Goal: Information Seeking & Learning: Learn about a topic

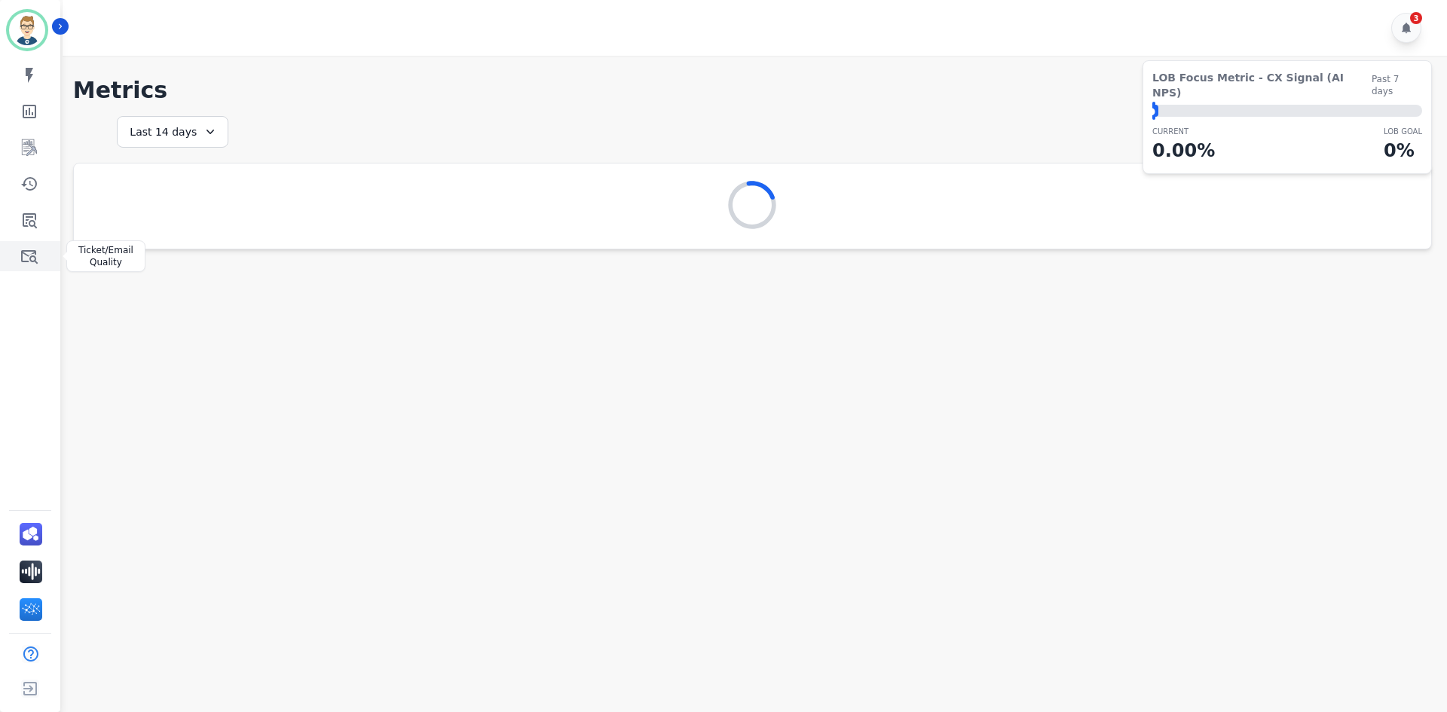
click at [37, 253] on icon "Sidebar" at bounding box center [29, 256] width 18 height 18
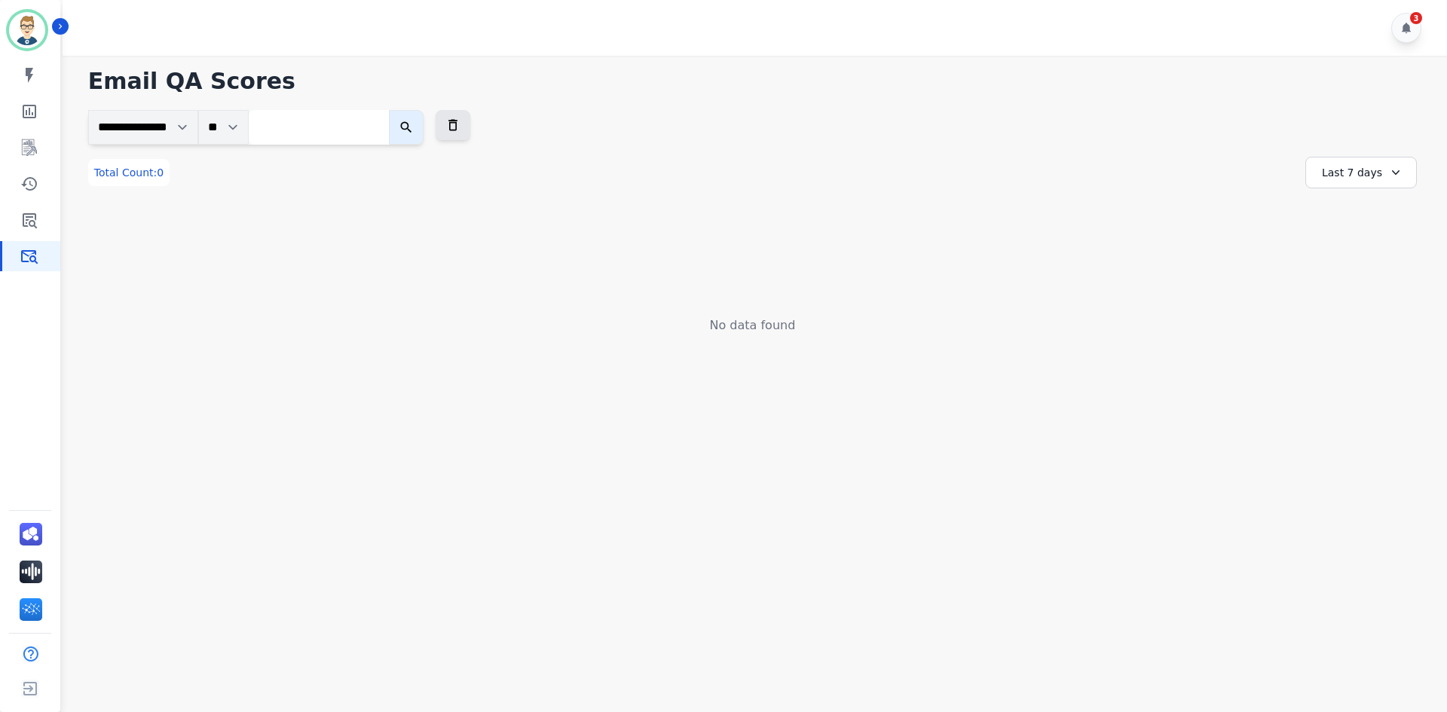
click at [1359, 170] on div "Last 7 days" at bounding box center [1361, 173] width 112 height 32
click at [1370, 332] on li "Last 12 months" at bounding box center [1370, 344] width 75 height 30
click at [30, 193] on link "Sidebar" at bounding box center [31, 184] width 58 height 30
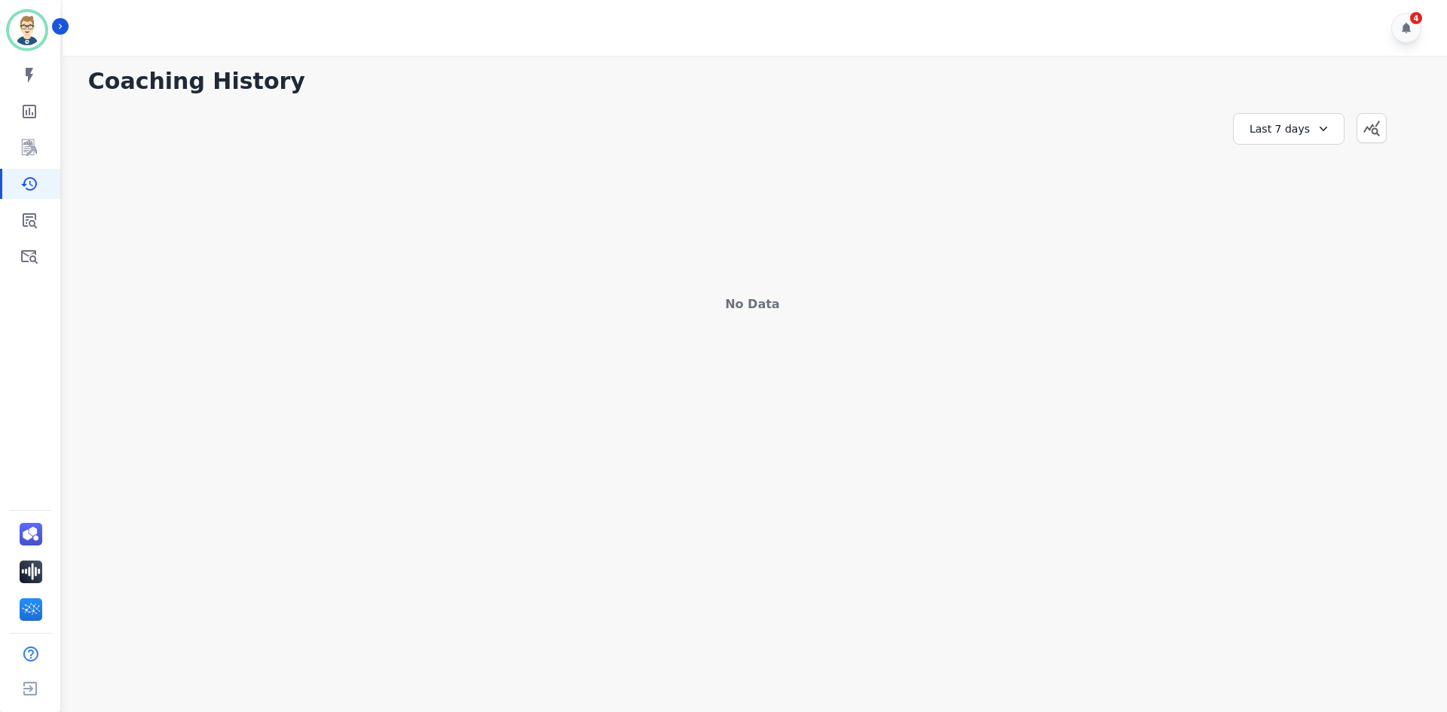
click at [1270, 130] on div "Last 7 days" at bounding box center [1289, 129] width 112 height 32
click at [1293, 289] on li "Last 12 months" at bounding box center [1298, 301] width 75 height 30
click at [43, 154] on link "Sidebar" at bounding box center [31, 148] width 58 height 30
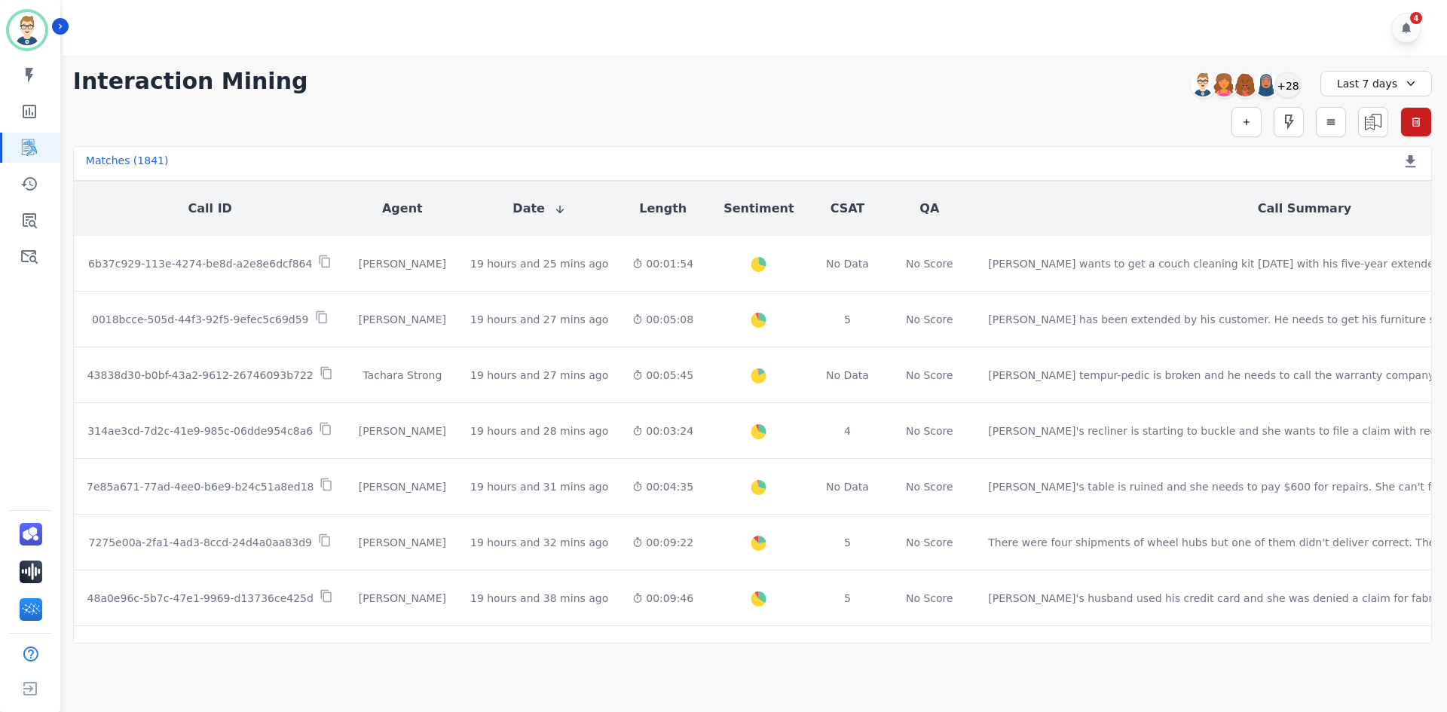
click at [1375, 88] on div "Last 7 days" at bounding box center [1376, 84] width 112 height 26
click at [1375, 227] on li "Last 90 days" at bounding box center [1385, 226] width 75 height 15
click at [1289, 86] on div "+51" at bounding box center [1288, 85] width 26 height 26
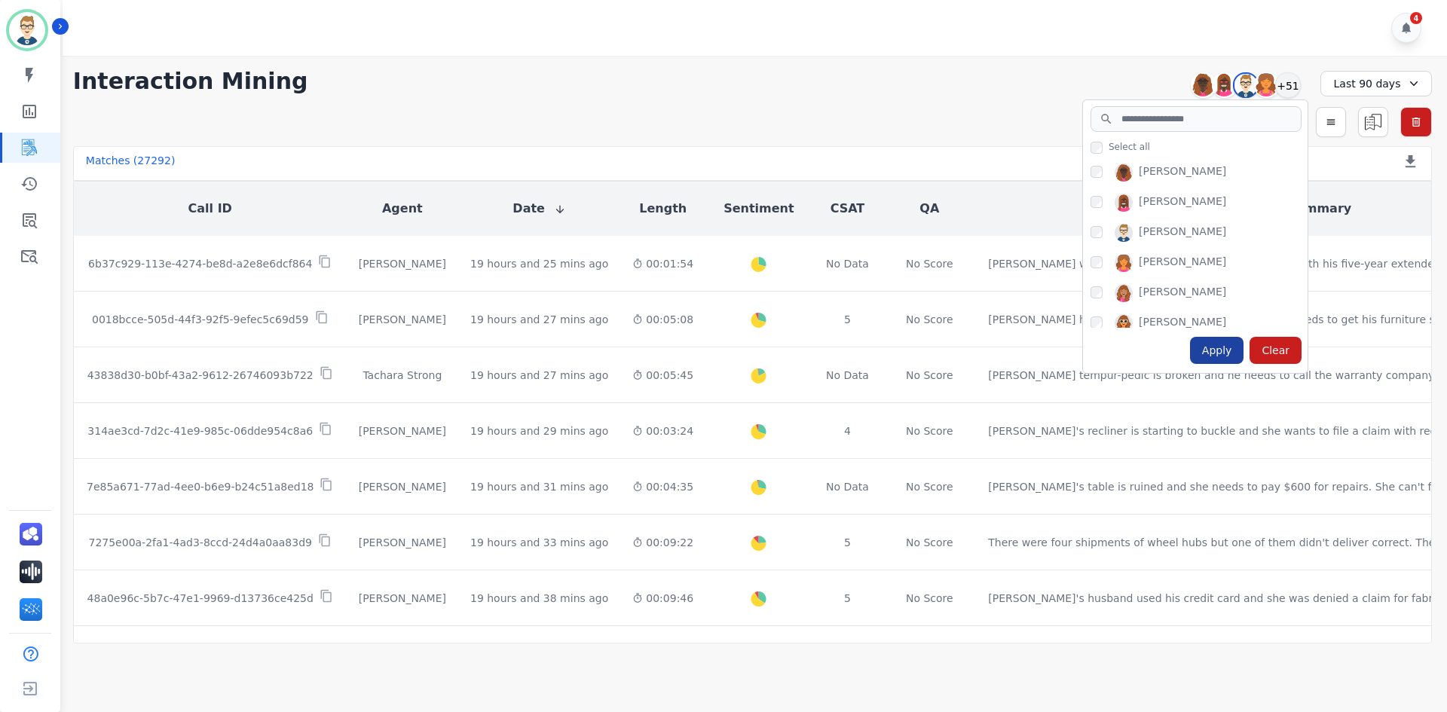
click at [1225, 359] on div "Apply" at bounding box center [1217, 350] width 54 height 27
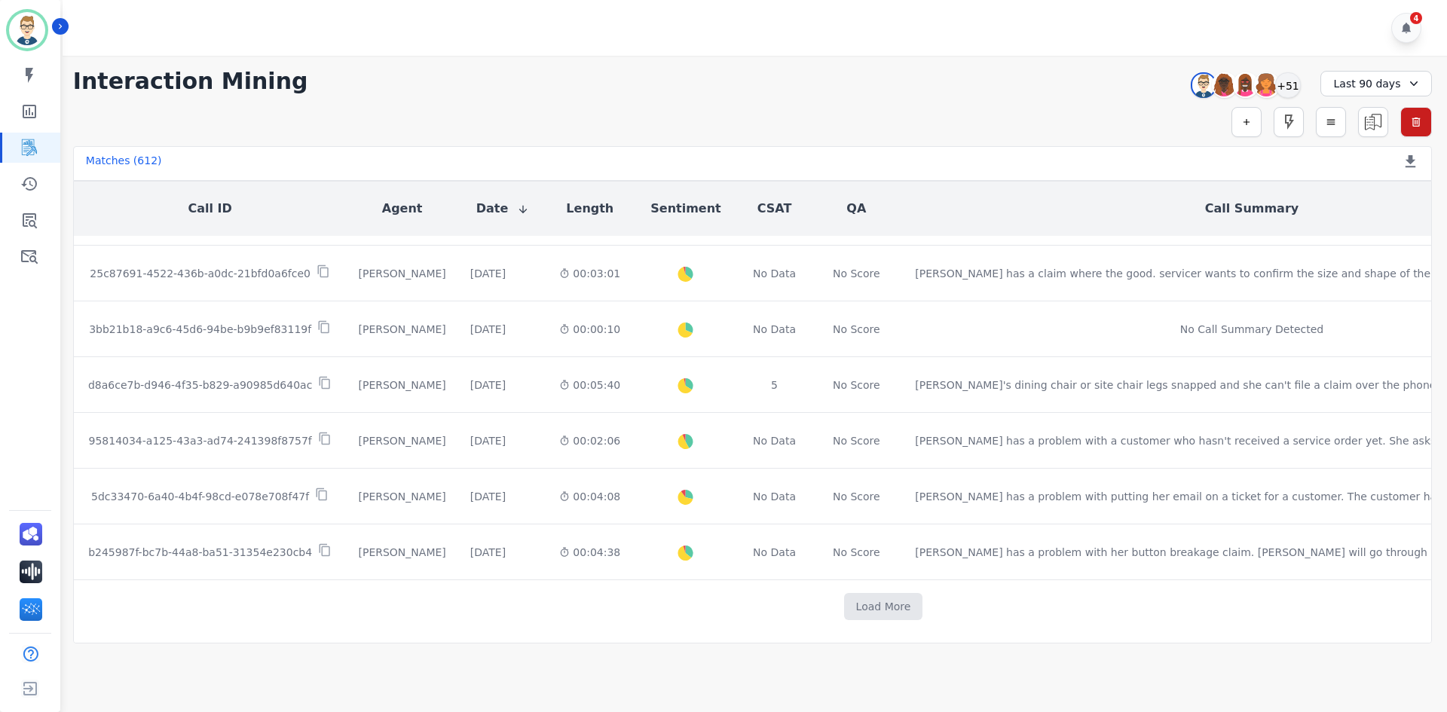
scroll to position [777, 0]
click at [799, 586] on td "Load More" at bounding box center [883, 607] width 1619 height 54
click at [844, 606] on button "Load More" at bounding box center [883, 606] width 79 height 27
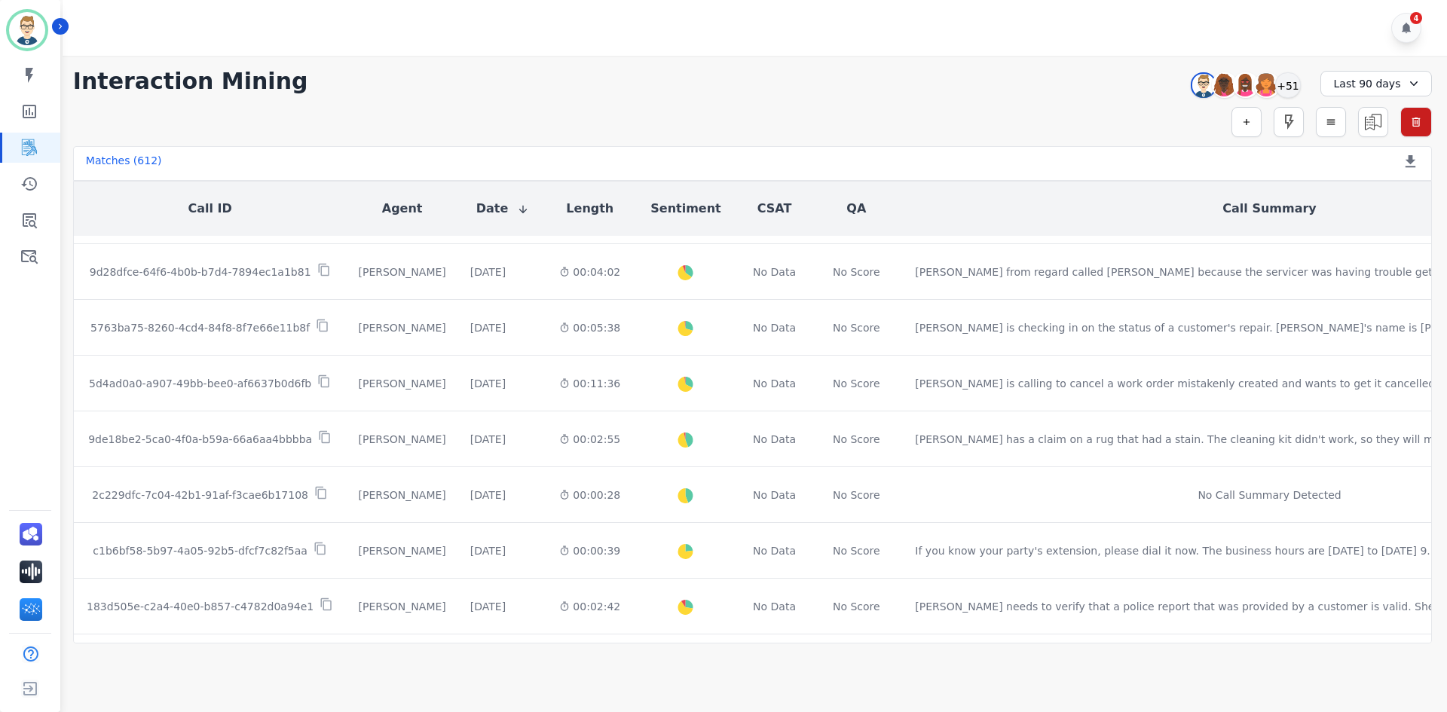
scroll to position [1892, 0]
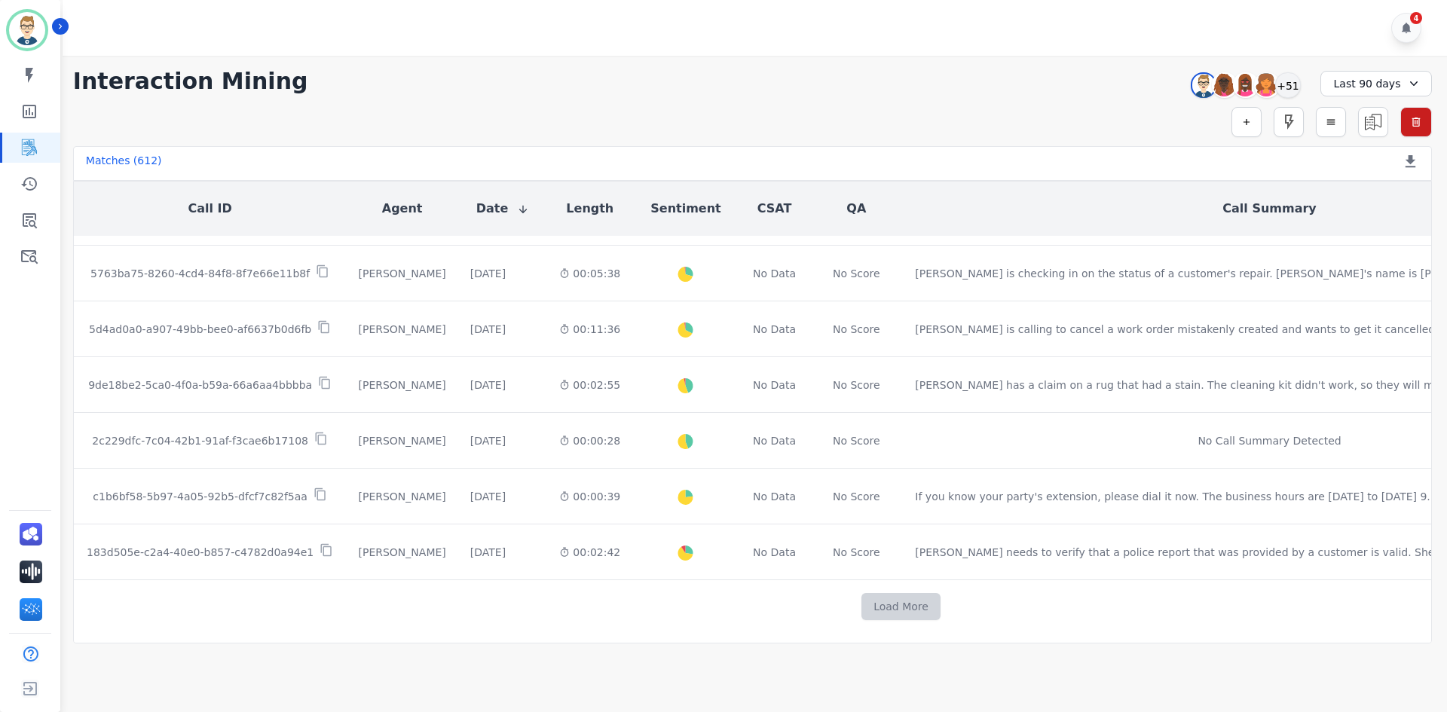
click at [861, 596] on button "Load More" at bounding box center [900, 606] width 79 height 27
click at [867, 593] on button "Load More" at bounding box center [906, 606] width 79 height 27
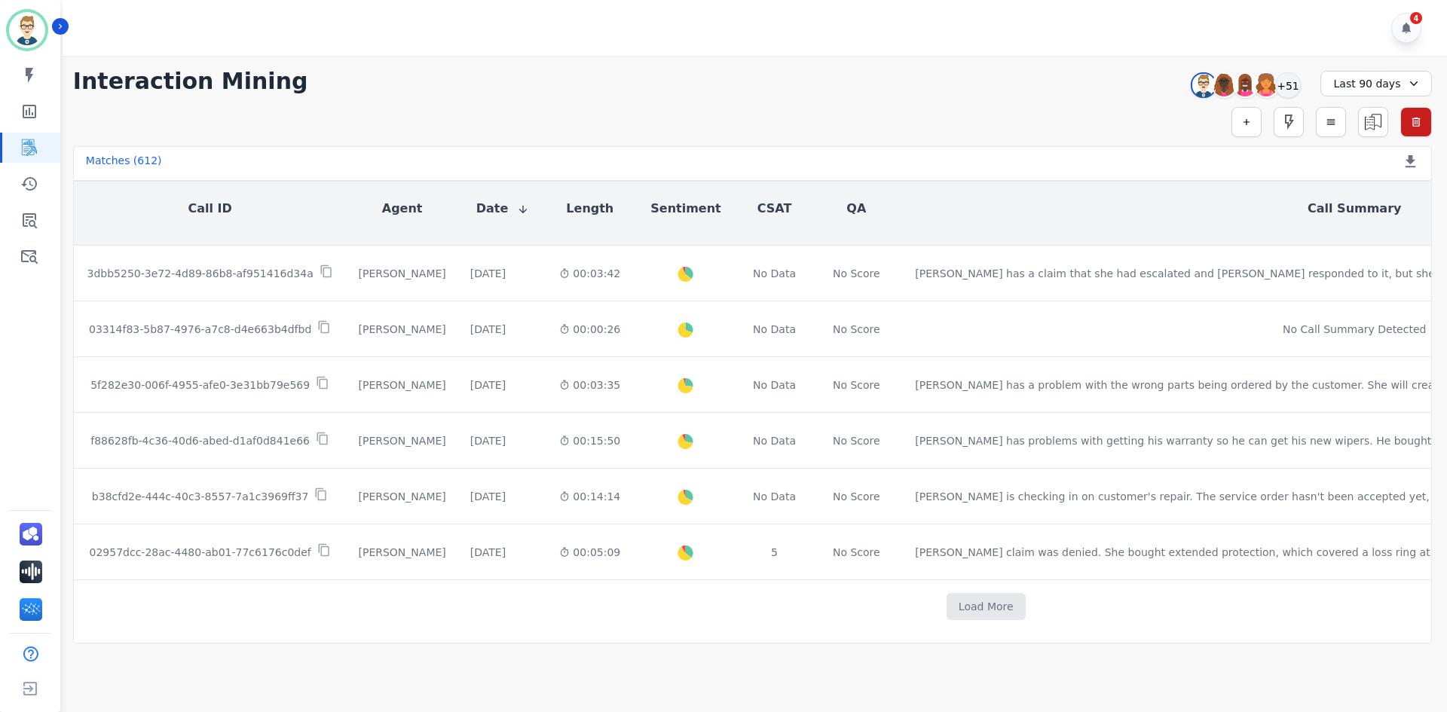
scroll to position [4123, 0]
click at [947, 594] on button "Load More" at bounding box center [986, 606] width 79 height 27
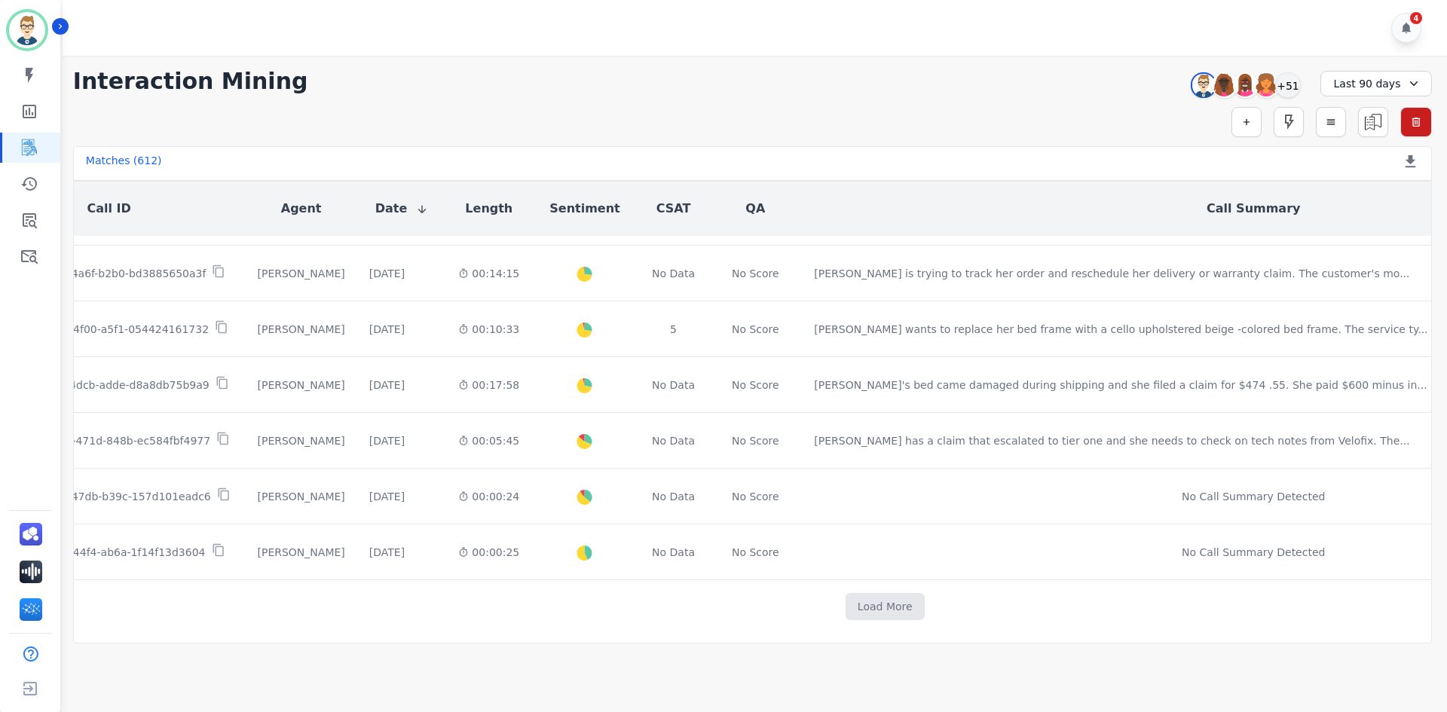
scroll to position [5228, 101]
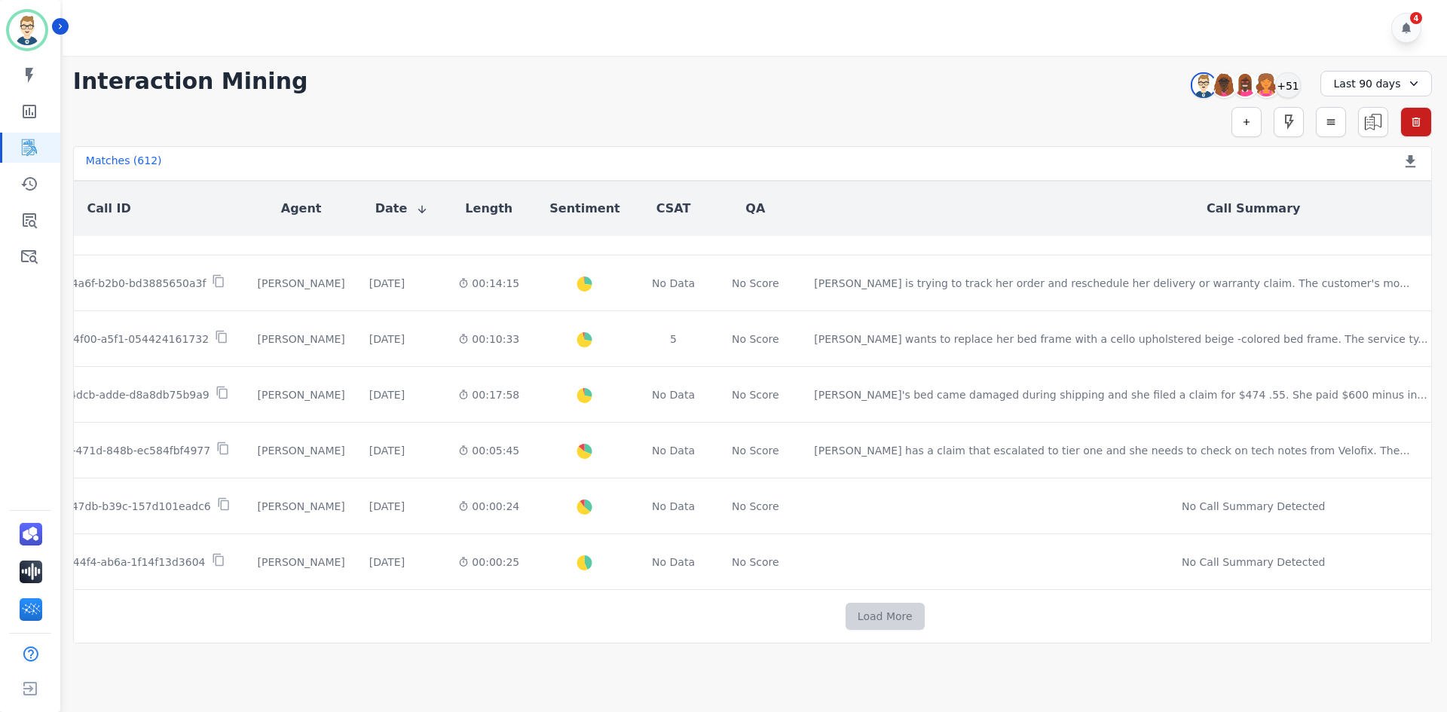
click at [846, 604] on button "Load More" at bounding box center [885, 616] width 79 height 27
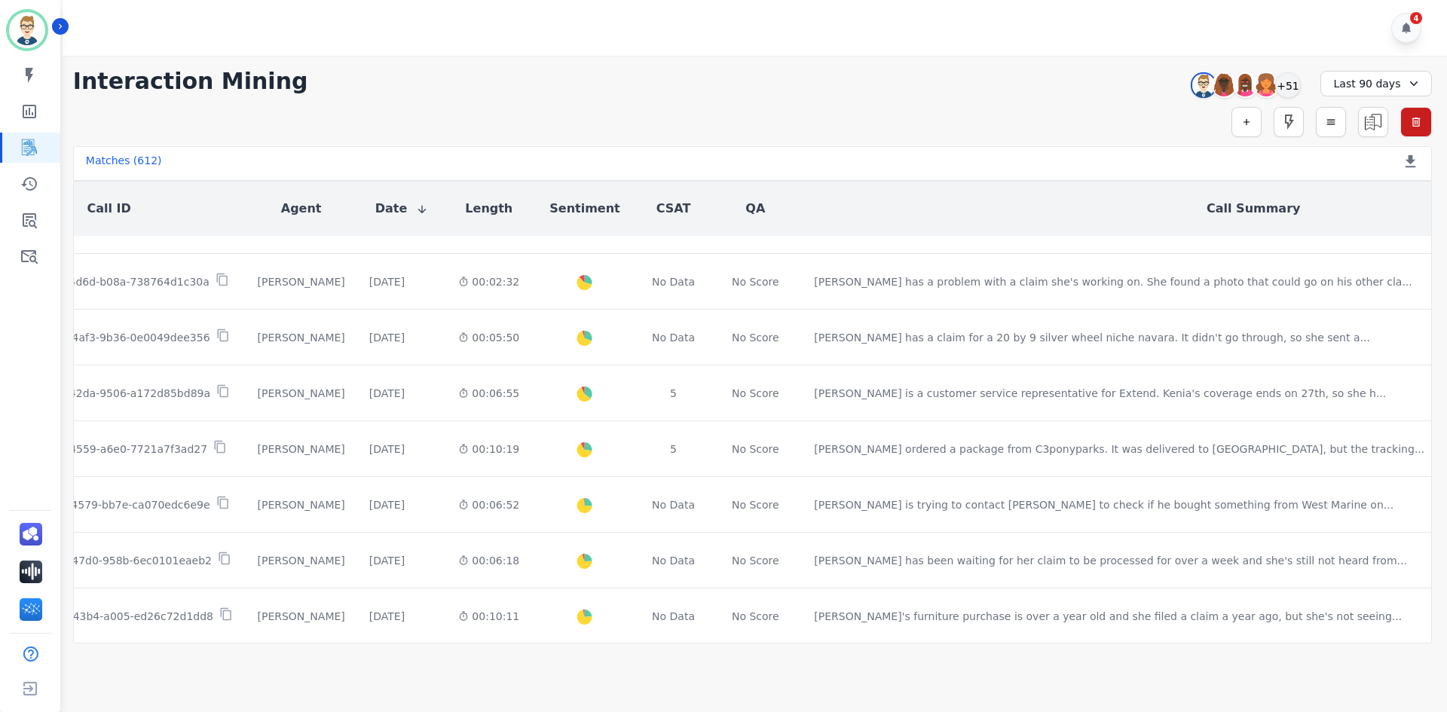
scroll to position [6354, 101]
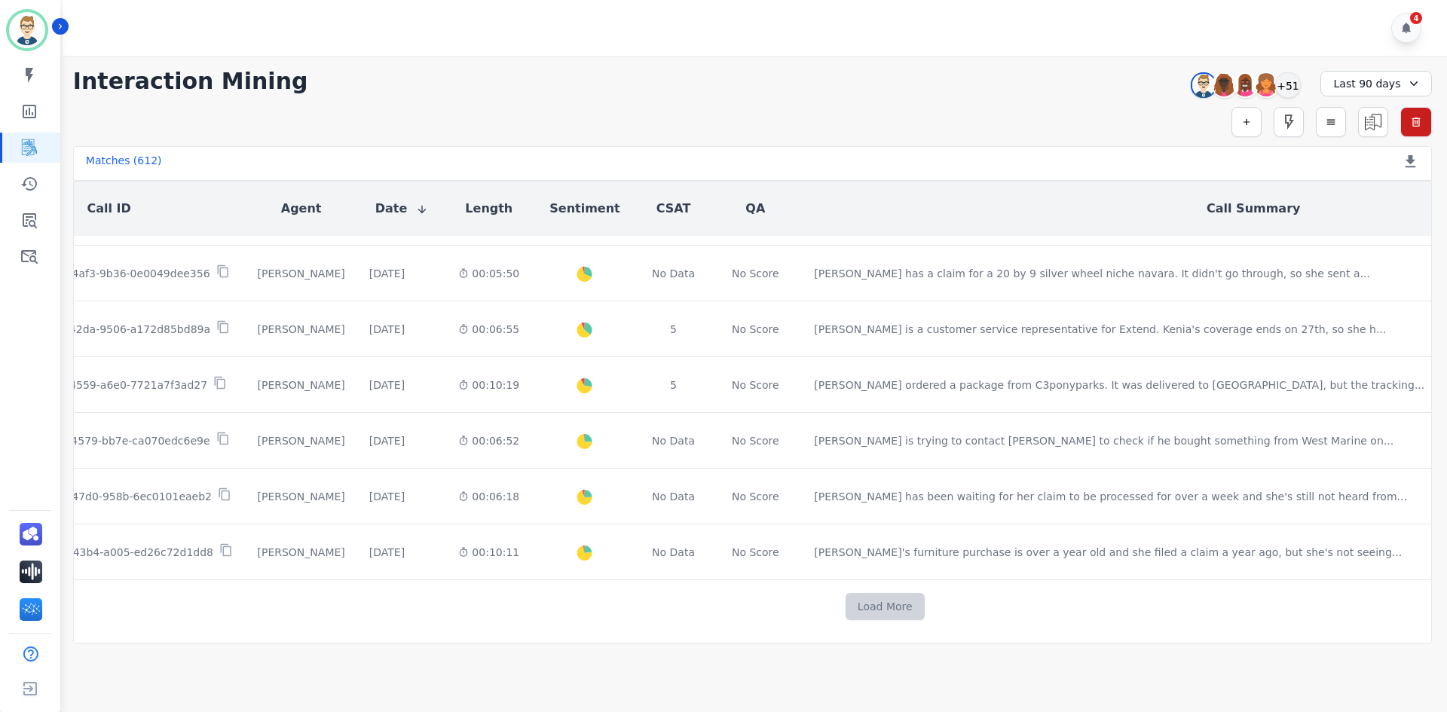
click at [846, 595] on button "Load More" at bounding box center [885, 606] width 79 height 27
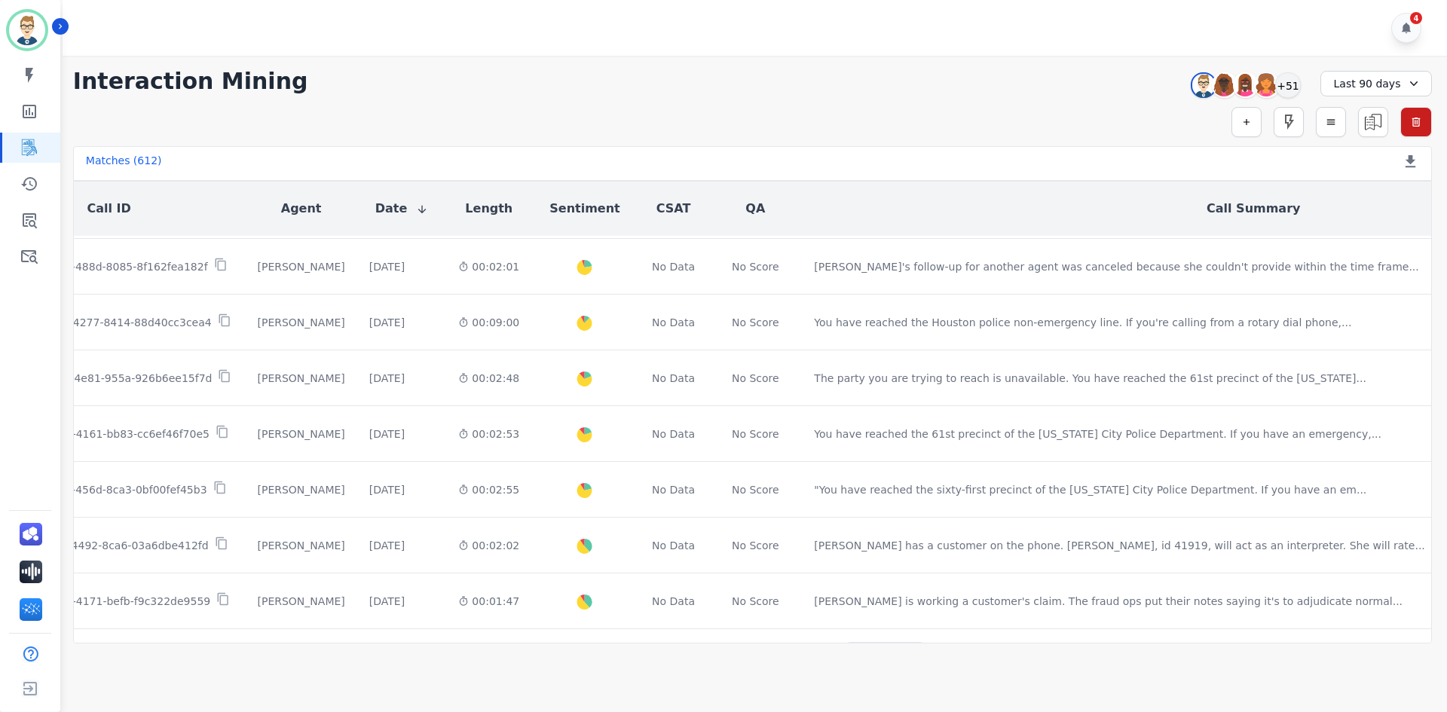
scroll to position [7469, 101]
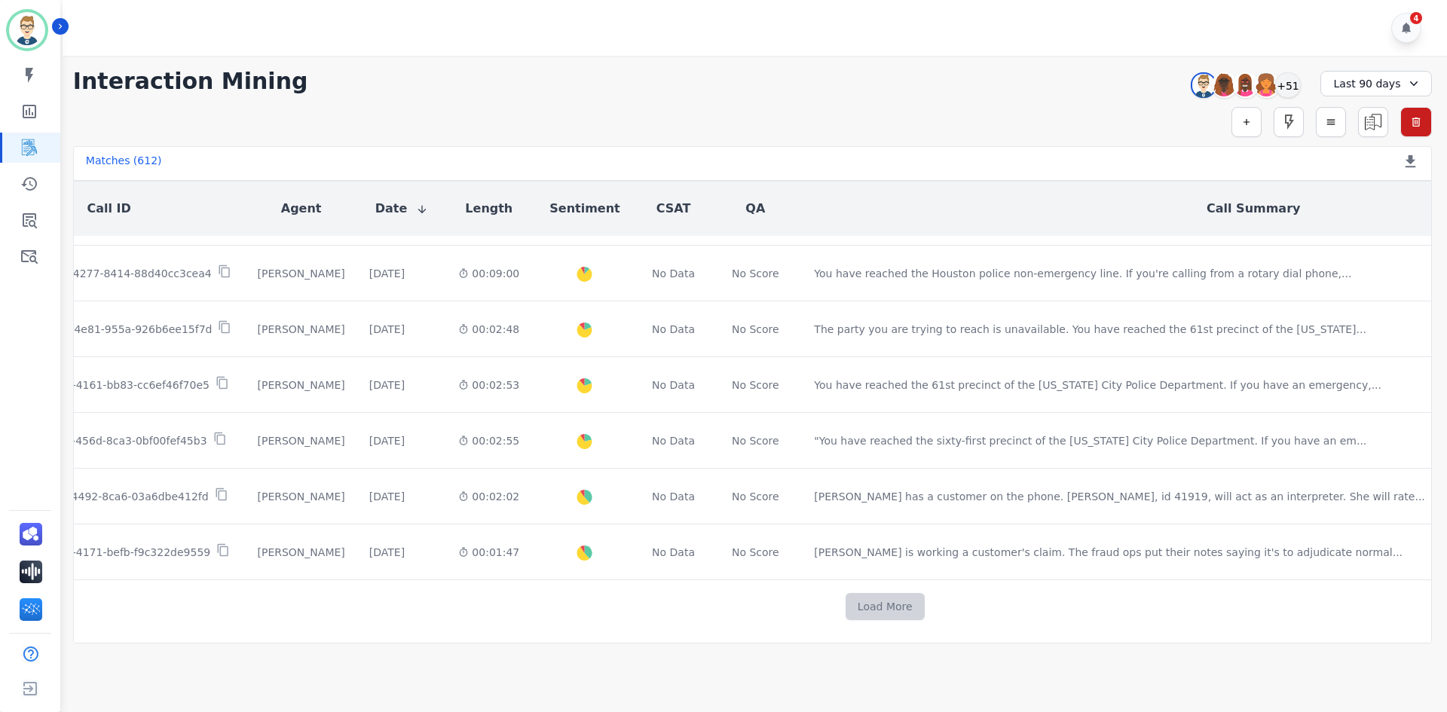
click at [846, 602] on button "Load More" at bounding box center [885, 606] width 79 height 27
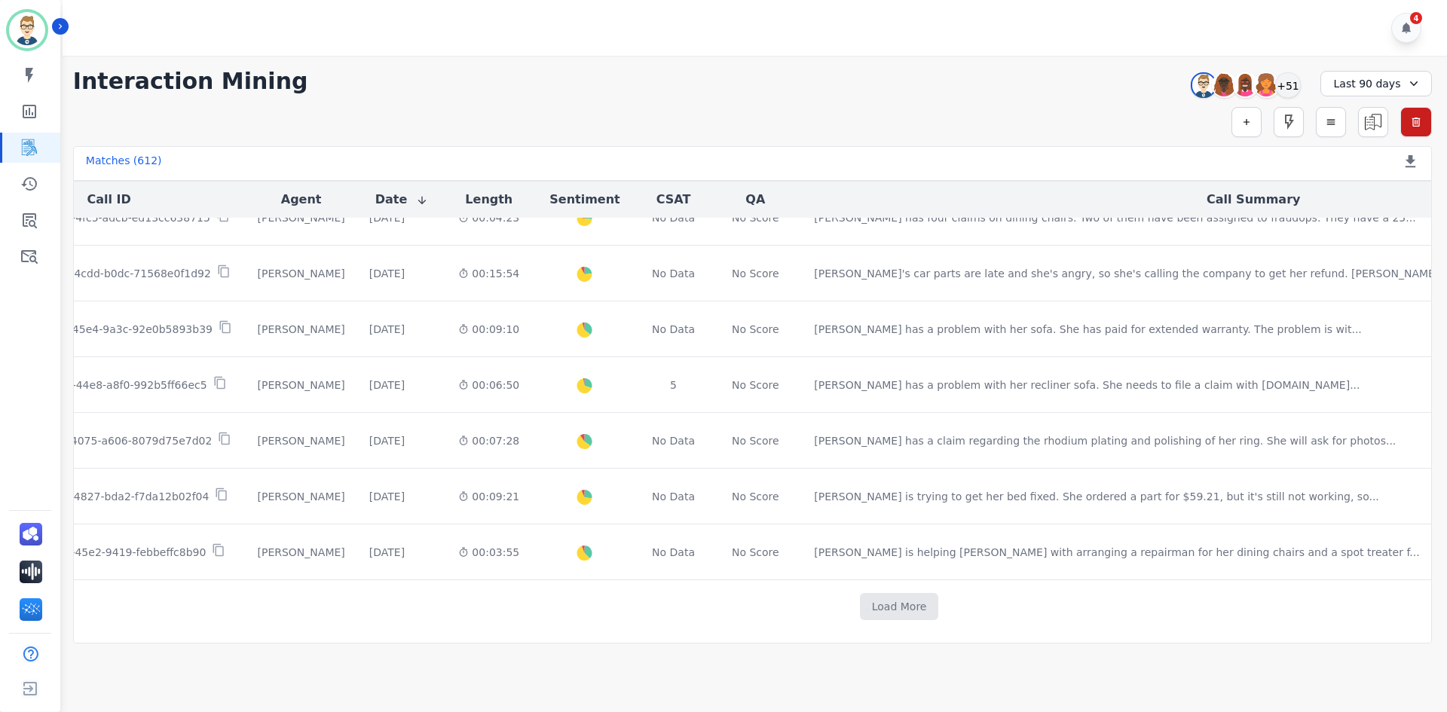
scroll to position [8584, 101]
click at [860, 594] on button "Load More" at bounding box center [899, 606] width 79 height 27
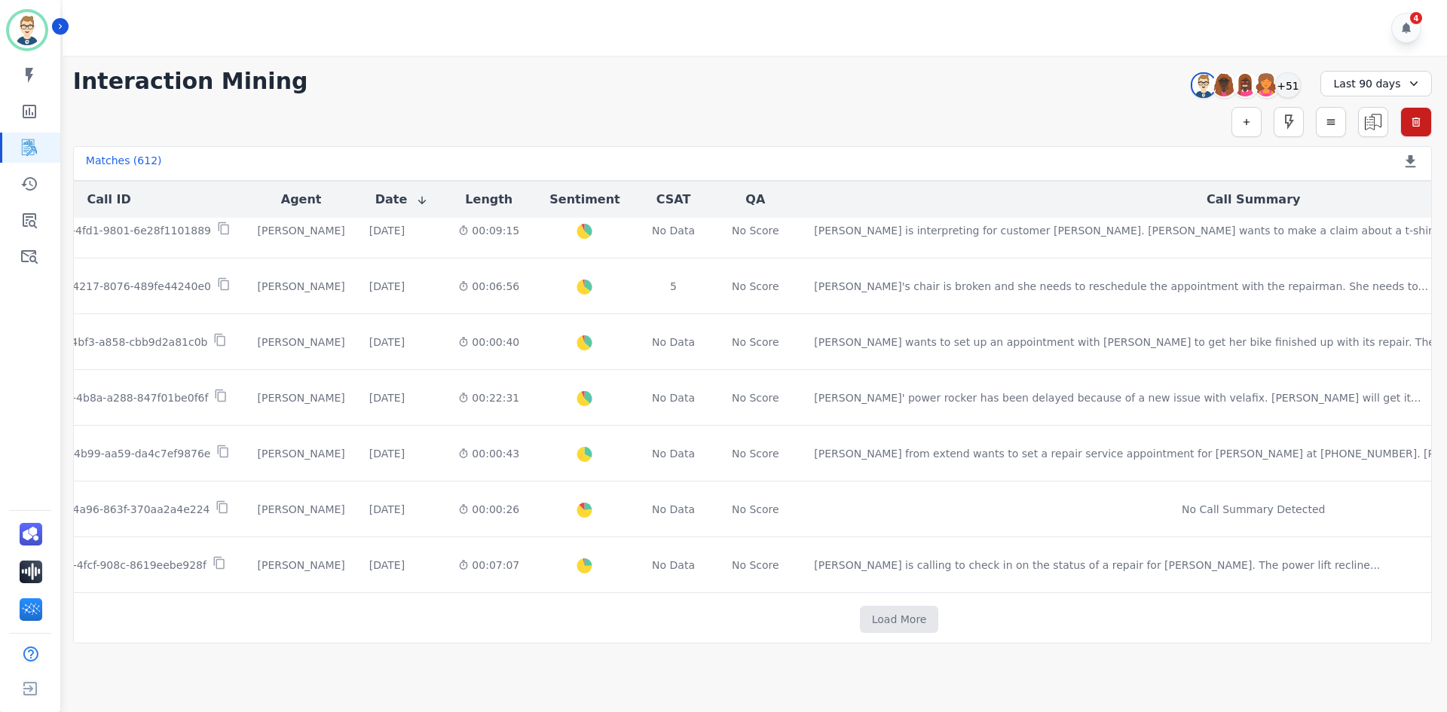
scroll to position [9700, 101]
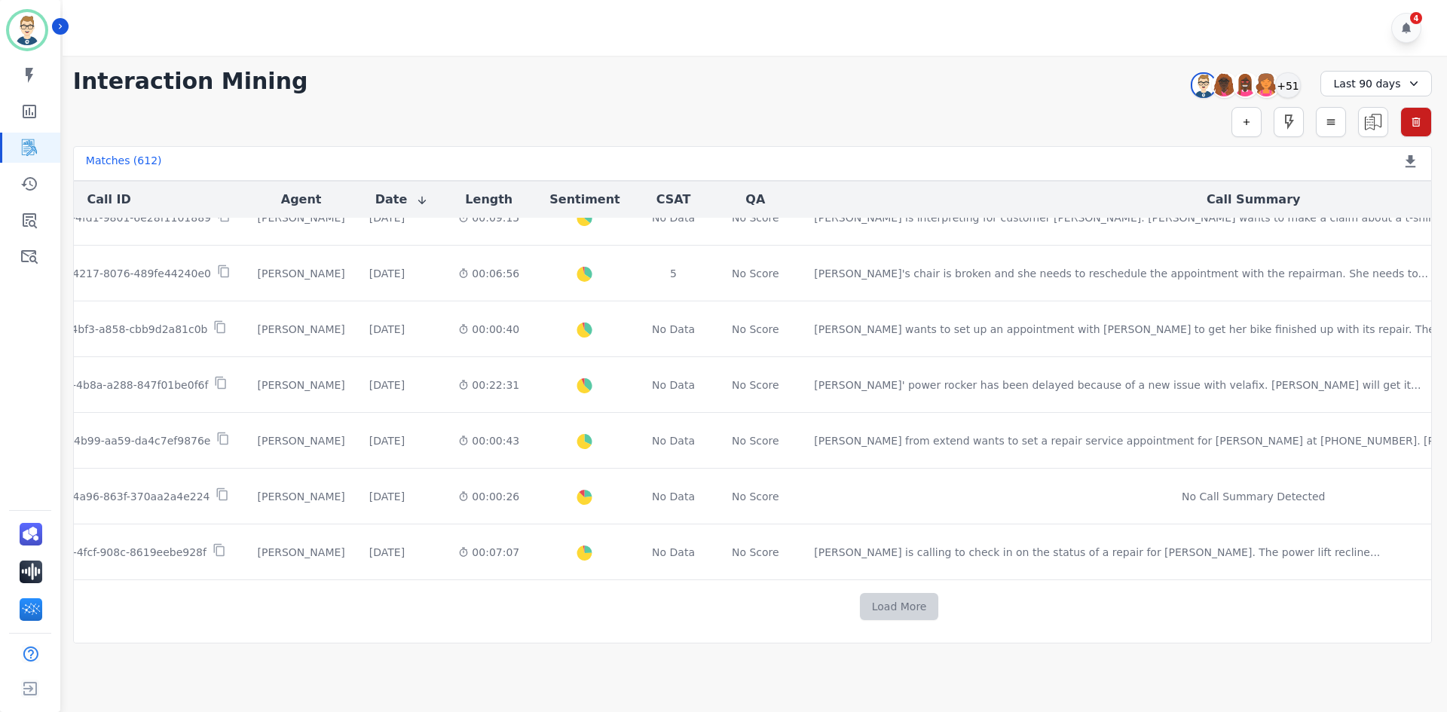
click at [860, 597] on button "Load More" at bounding box center [899, 606] width 79 height 27
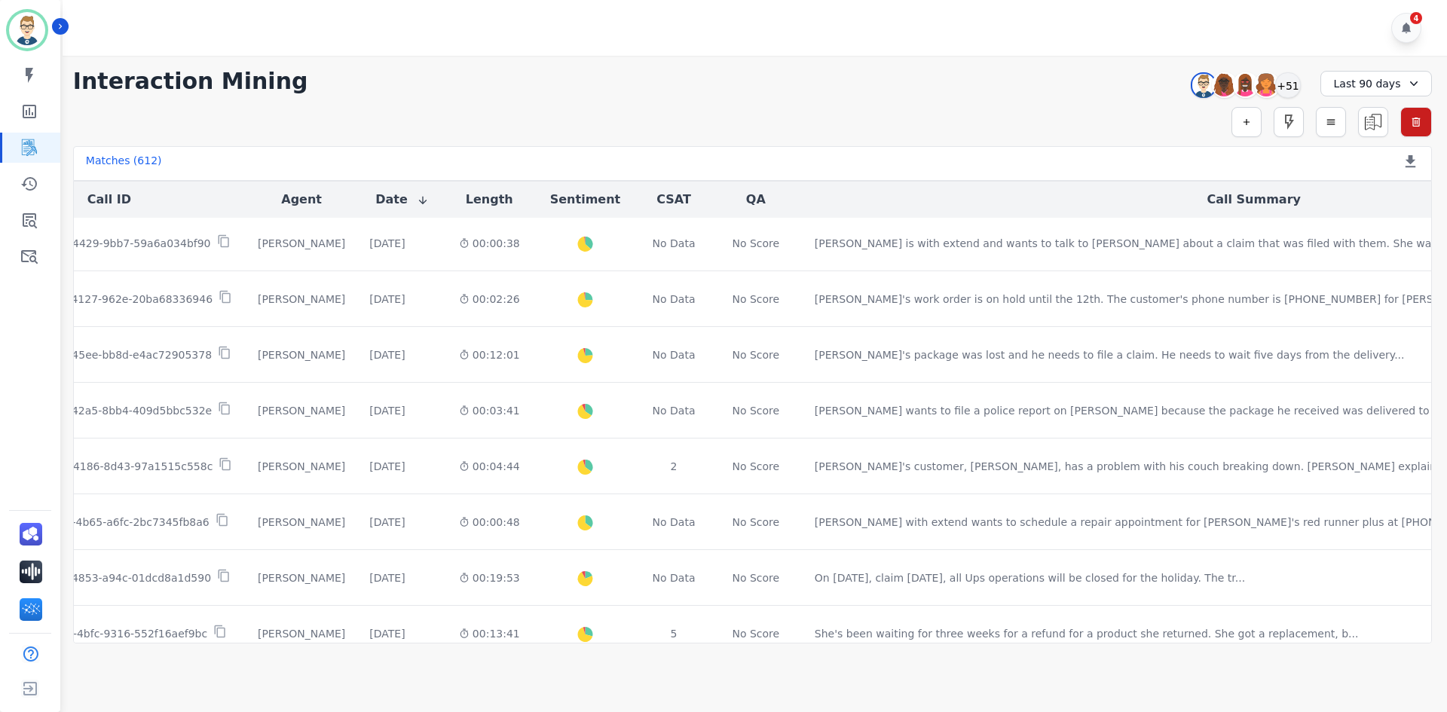
scroll to position [10302, 101]
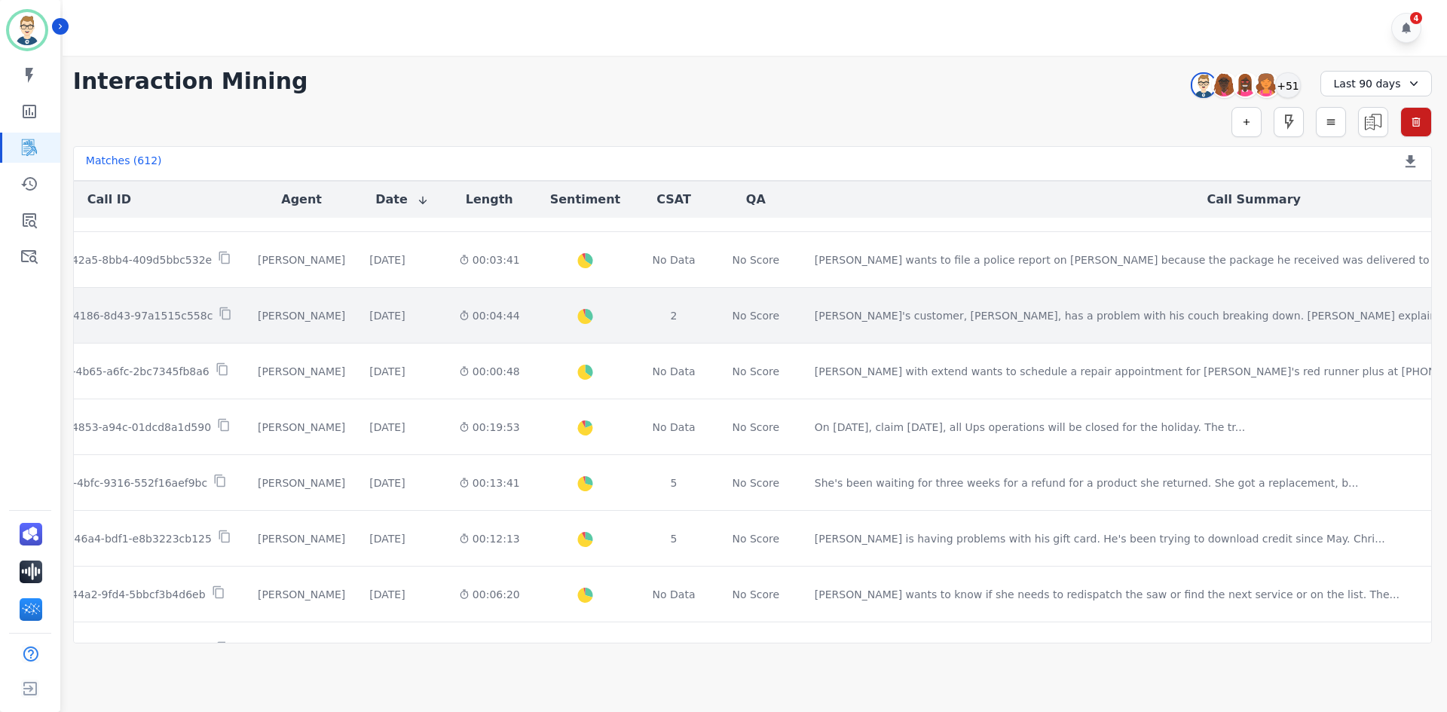
click at [107, 323] on p "139e7267-6c98-4186-8d43-97a1515c558c" at bounding box center [99, 315] width 227 height 15
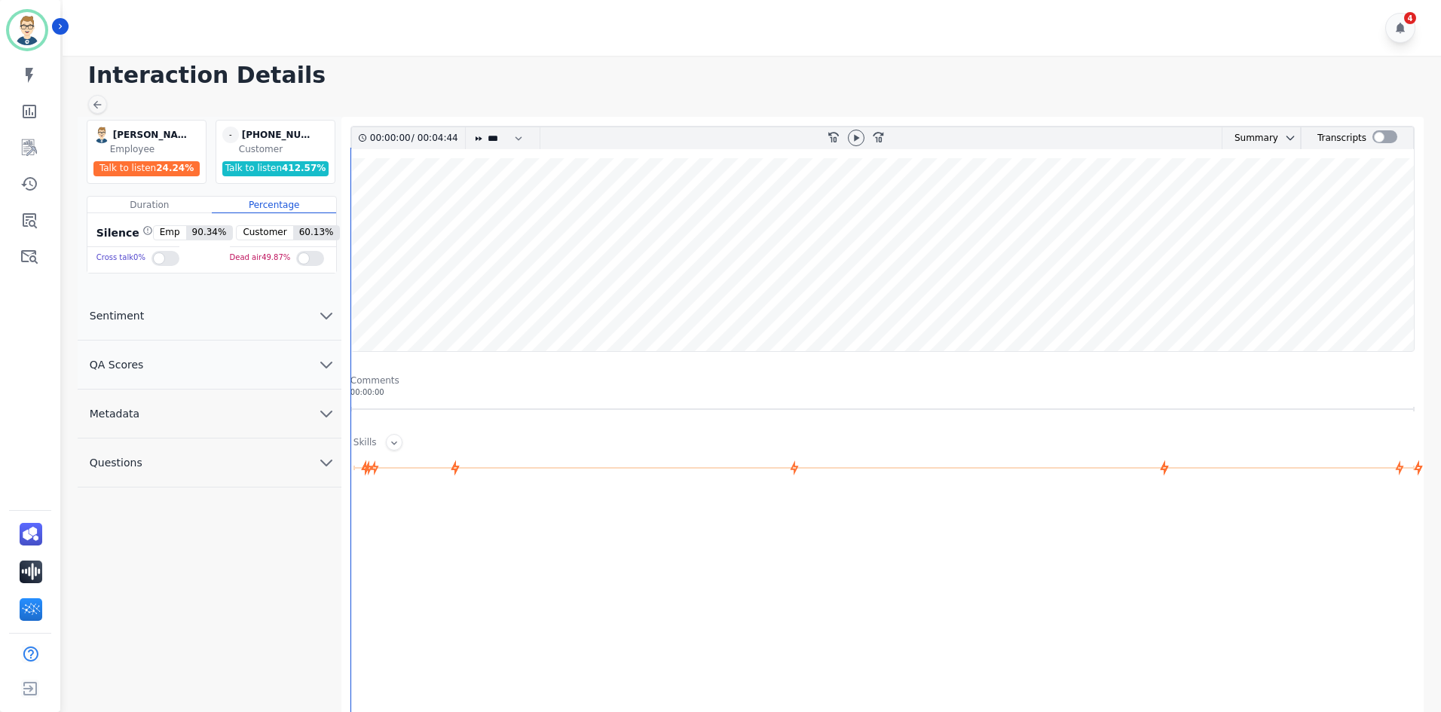
click at [847, 139] on div at bounding box center [856, 138] width 23 height 22
click at [852, 139] on icon at bounding box center [856, 138] width 12 height 12
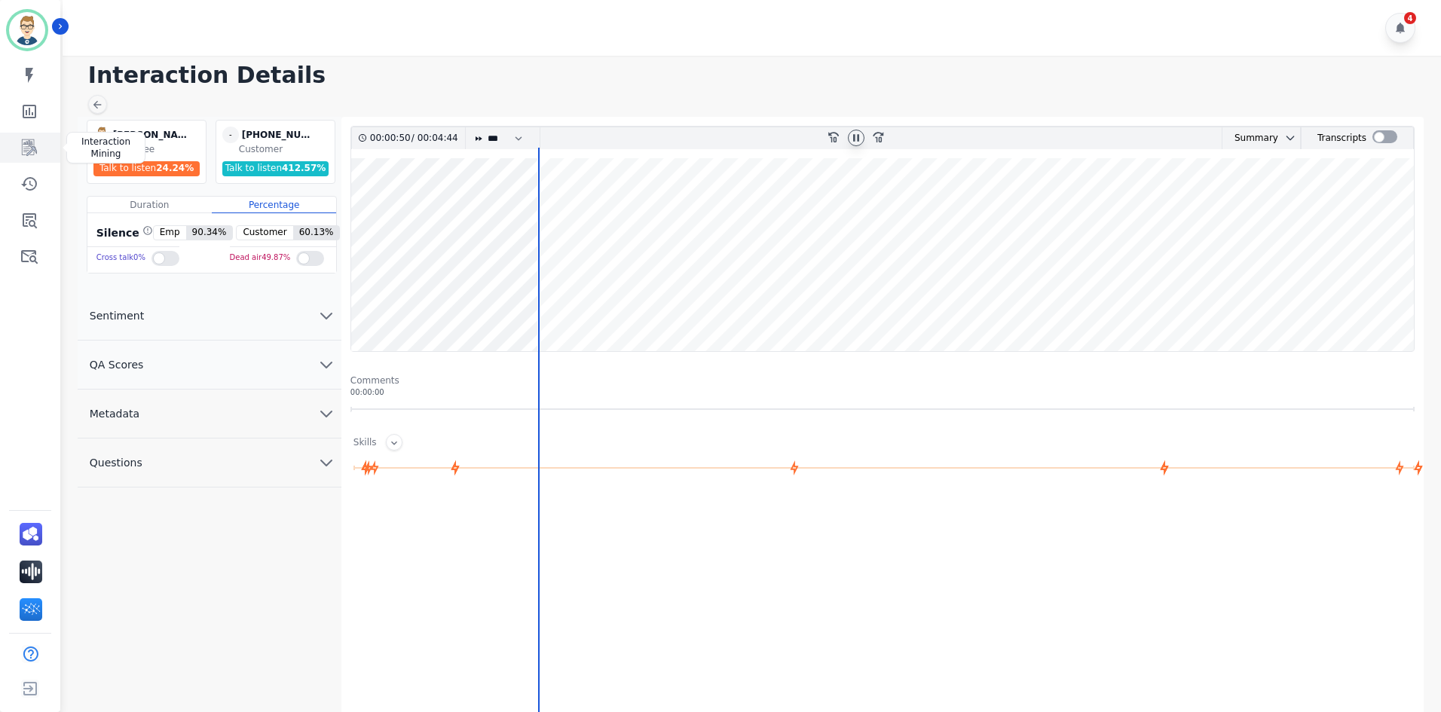
click at [30, 145] on icon "Sidebar" at bounding box center [29, 148] width 18 height 18
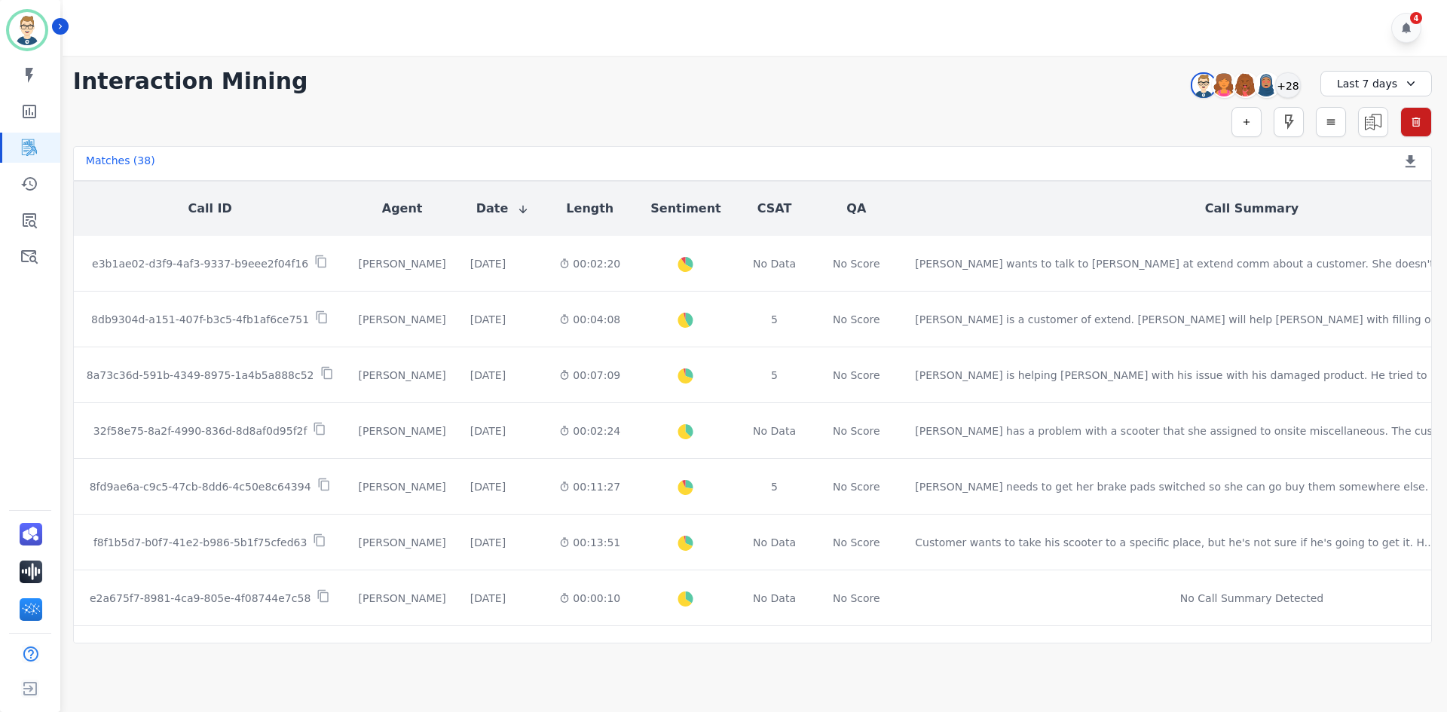
click at [1354, 84] on div "Last 7 days" at bounding box center [1376, 84] width 112 height 26
click at [1381, 205] on li "Last 30 days" at bounding box center [1385, 208] width 75 height 15
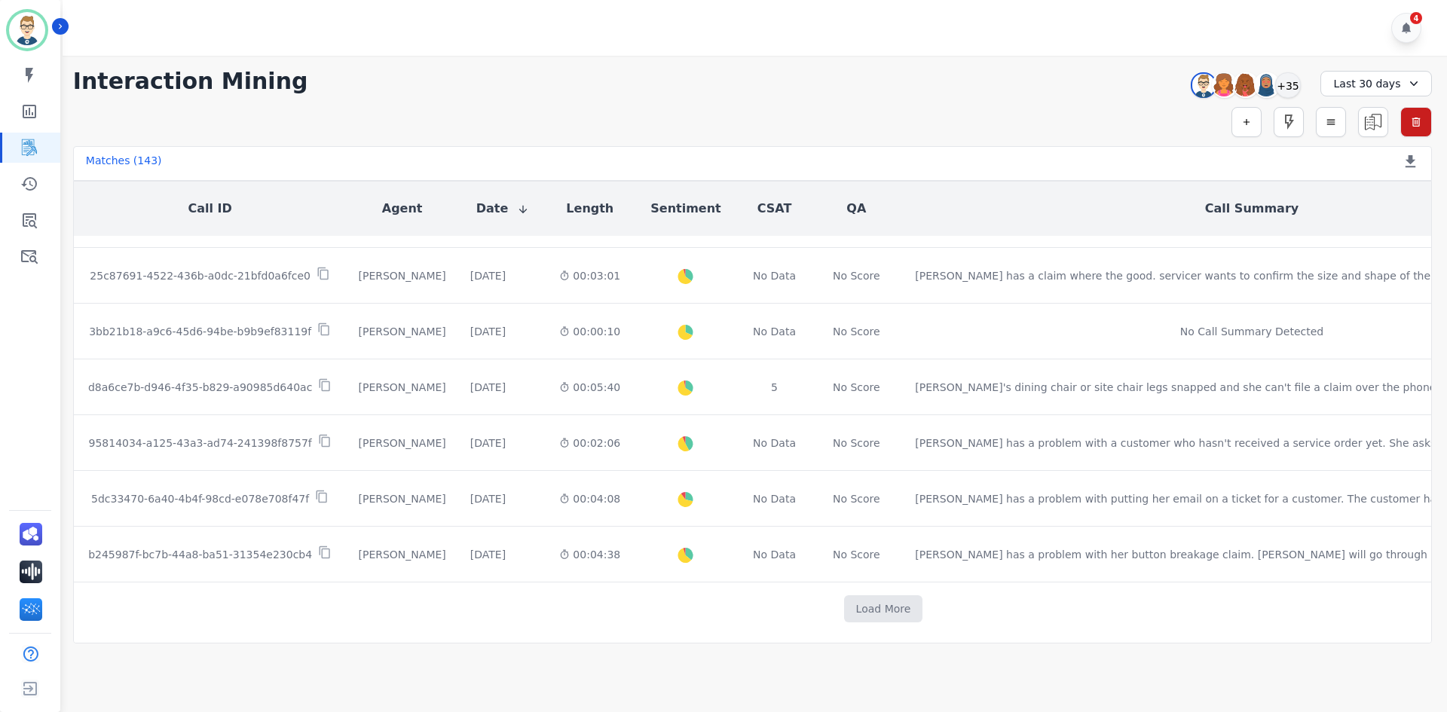
scroll to position [777, 0]
click at [844, 595] on button "Load More" at bounding box center [883, 606] width 79 height 27
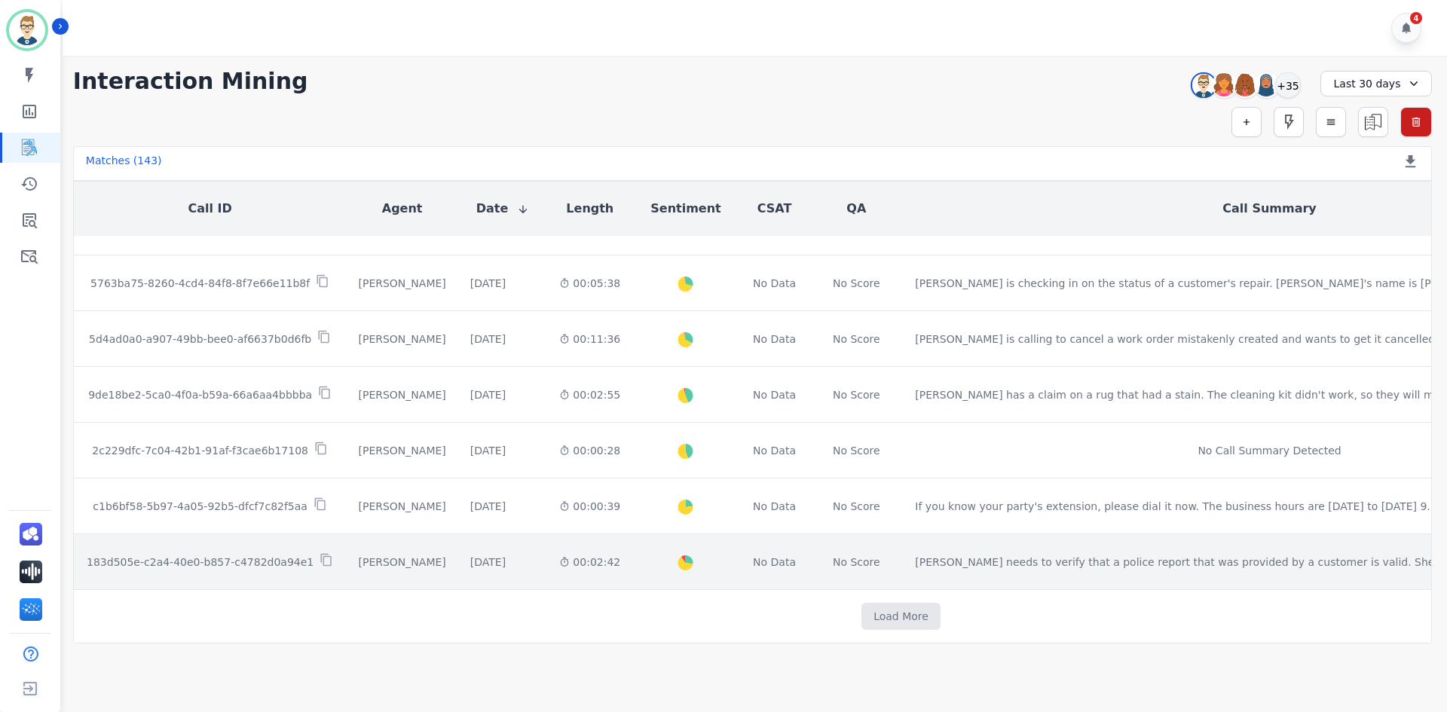
scroll to position [1892, 0]
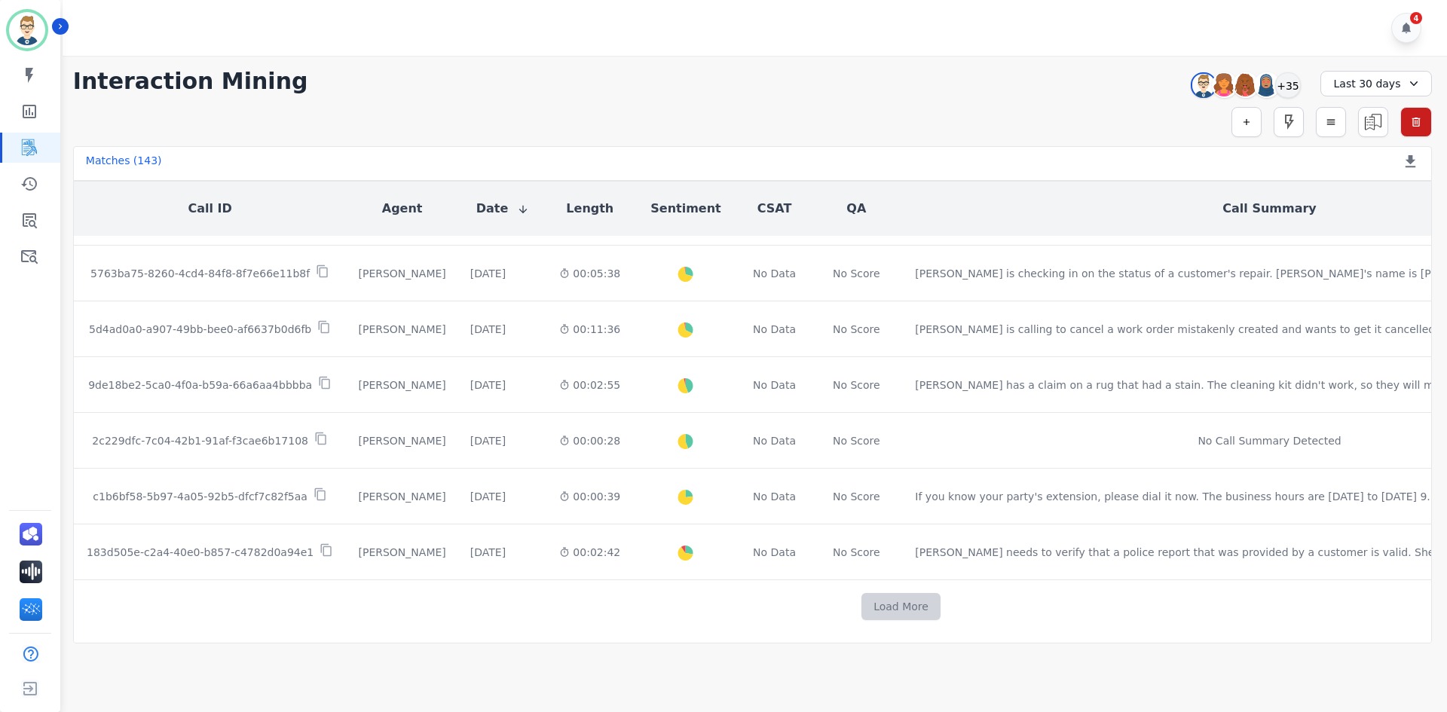
click at [861, 593] on button "Load More" at bounding box center [900, 606] width 79 height 27
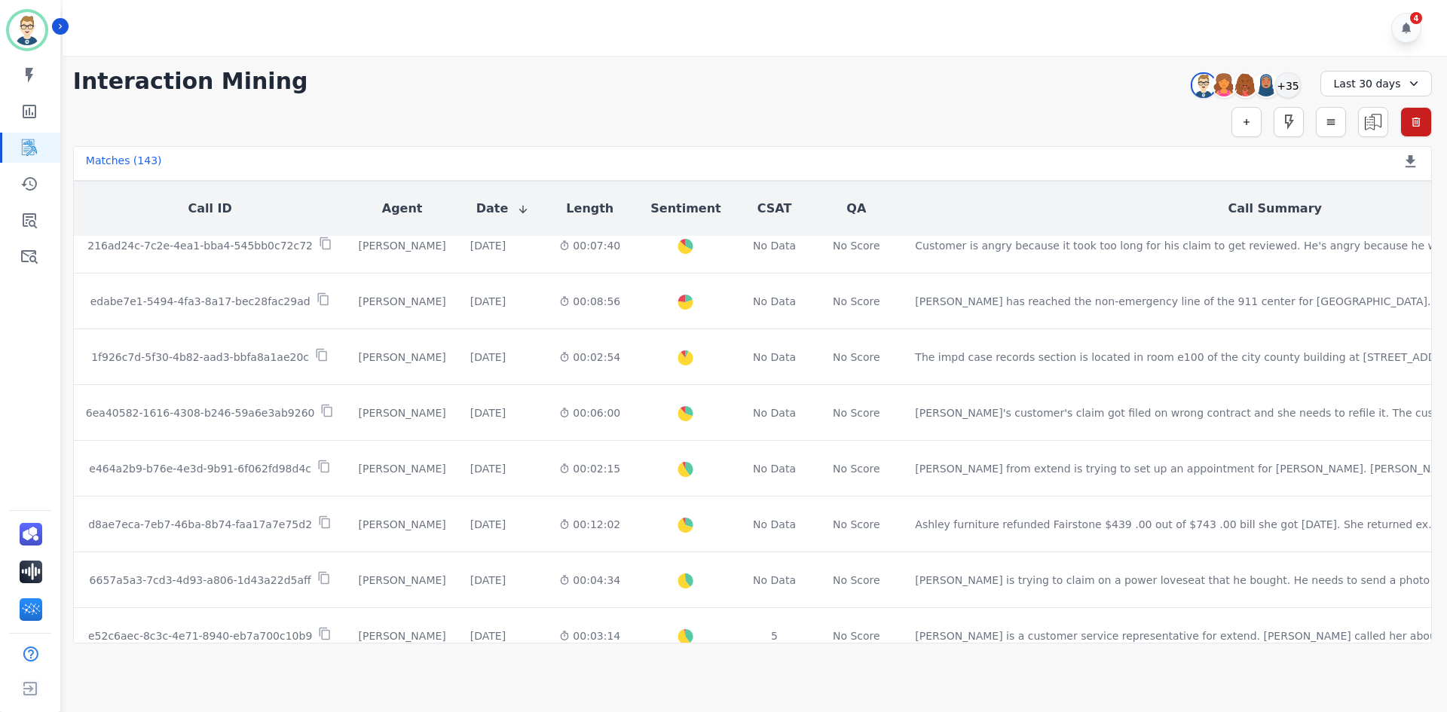
scroll to position [3008, 0]
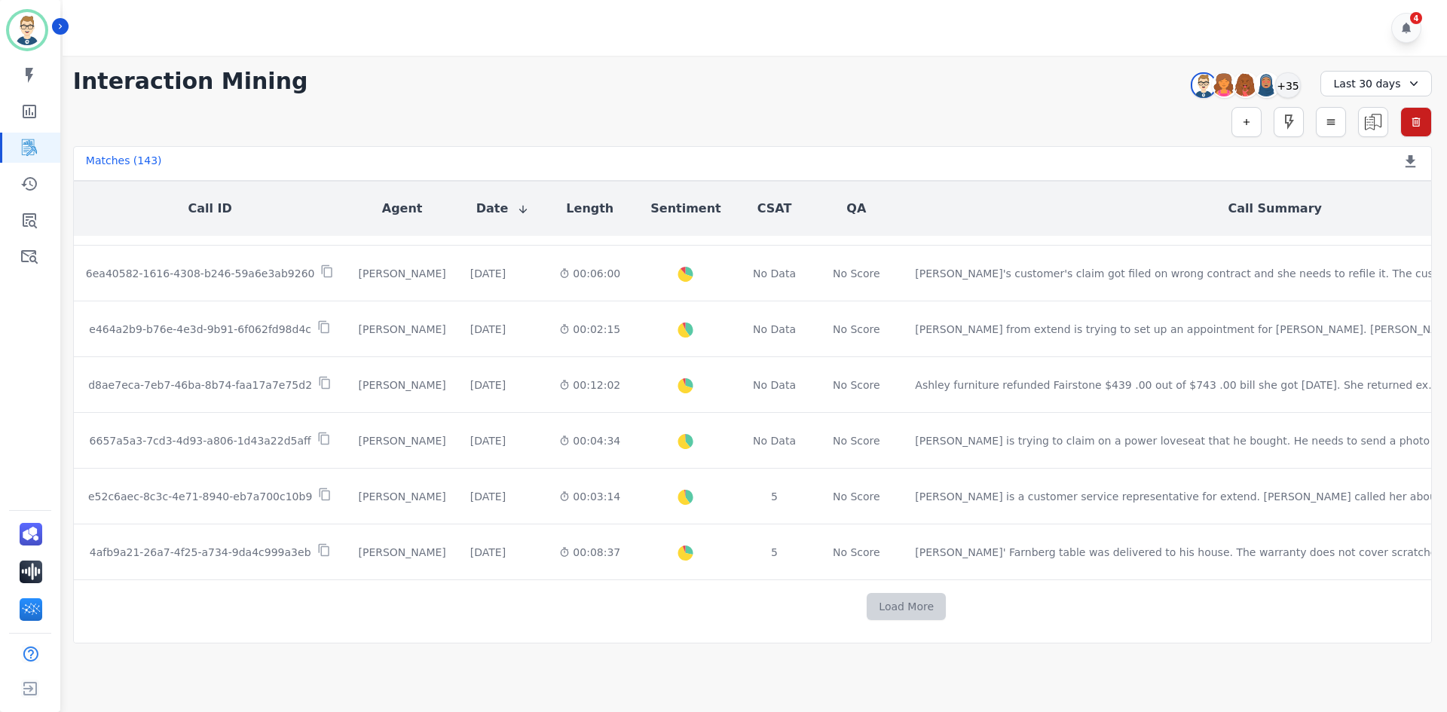
click at [867, 599] on button "Load More" at bounding box center [906, 606] width 79 height 27
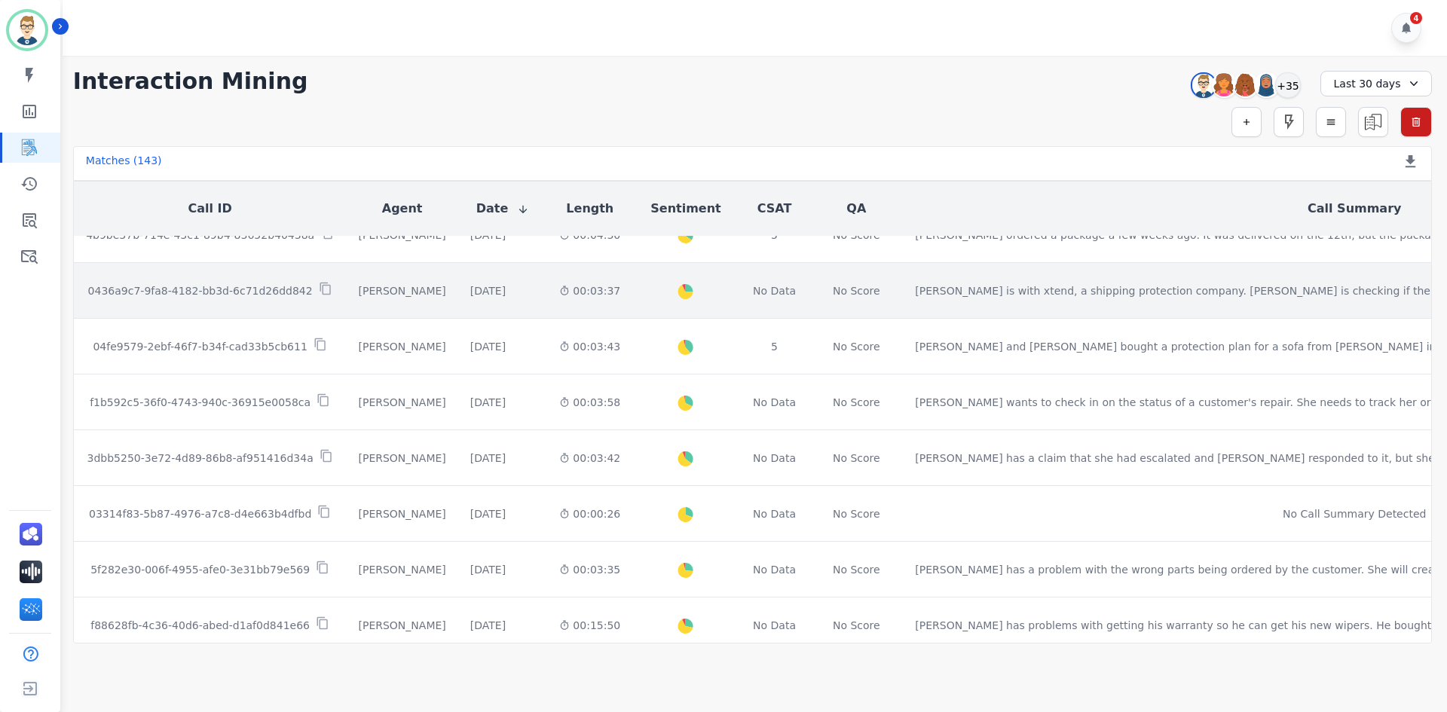
scroll to position [4123, 0]
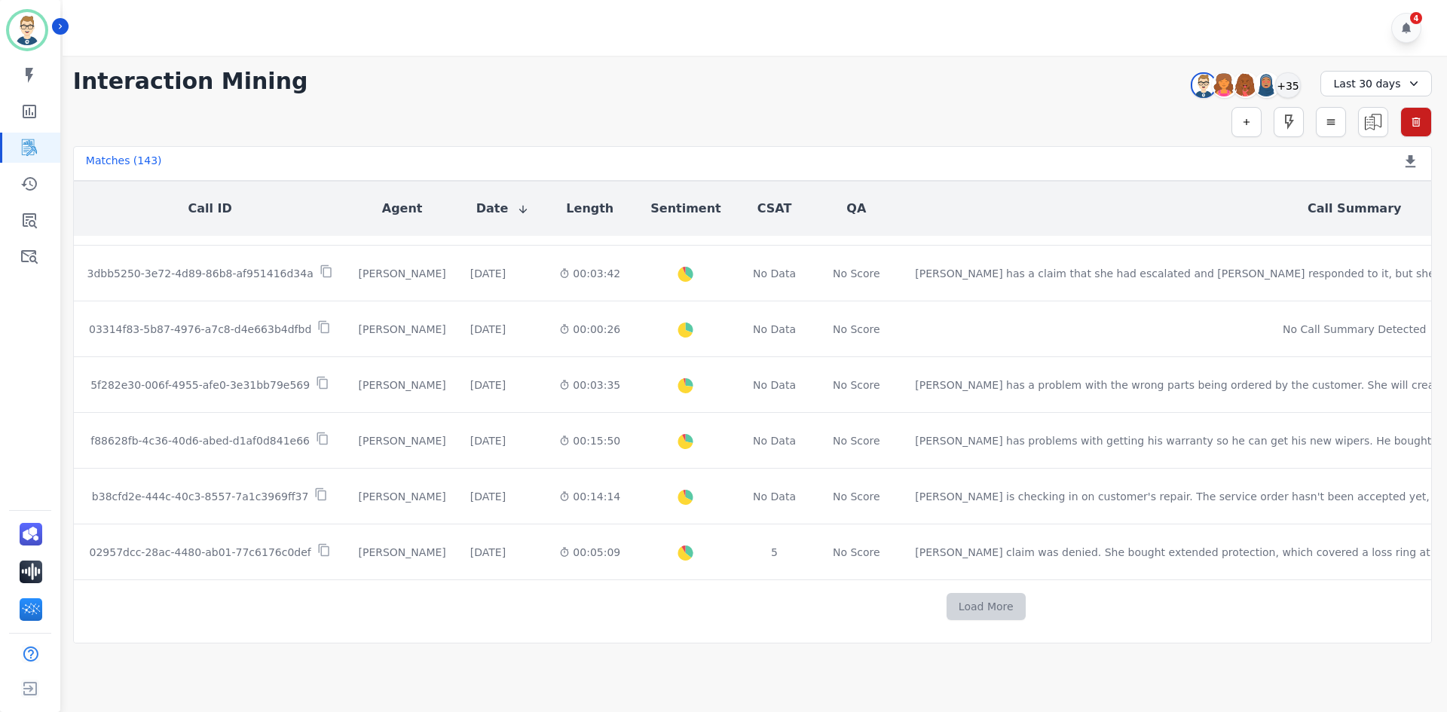
click at [947, 599] on button "Load More" at bounding box center [986, 606] width 79 height 27
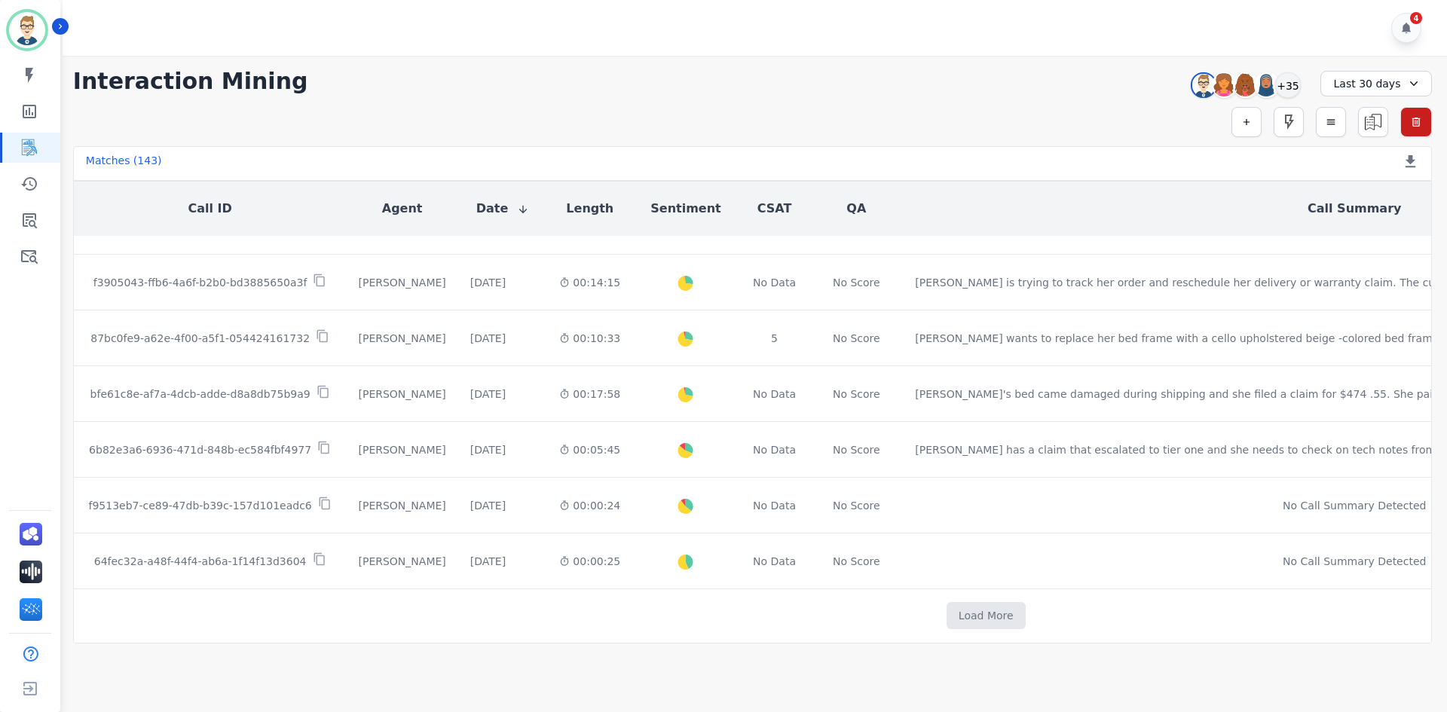
scroll to position [5238, 0]
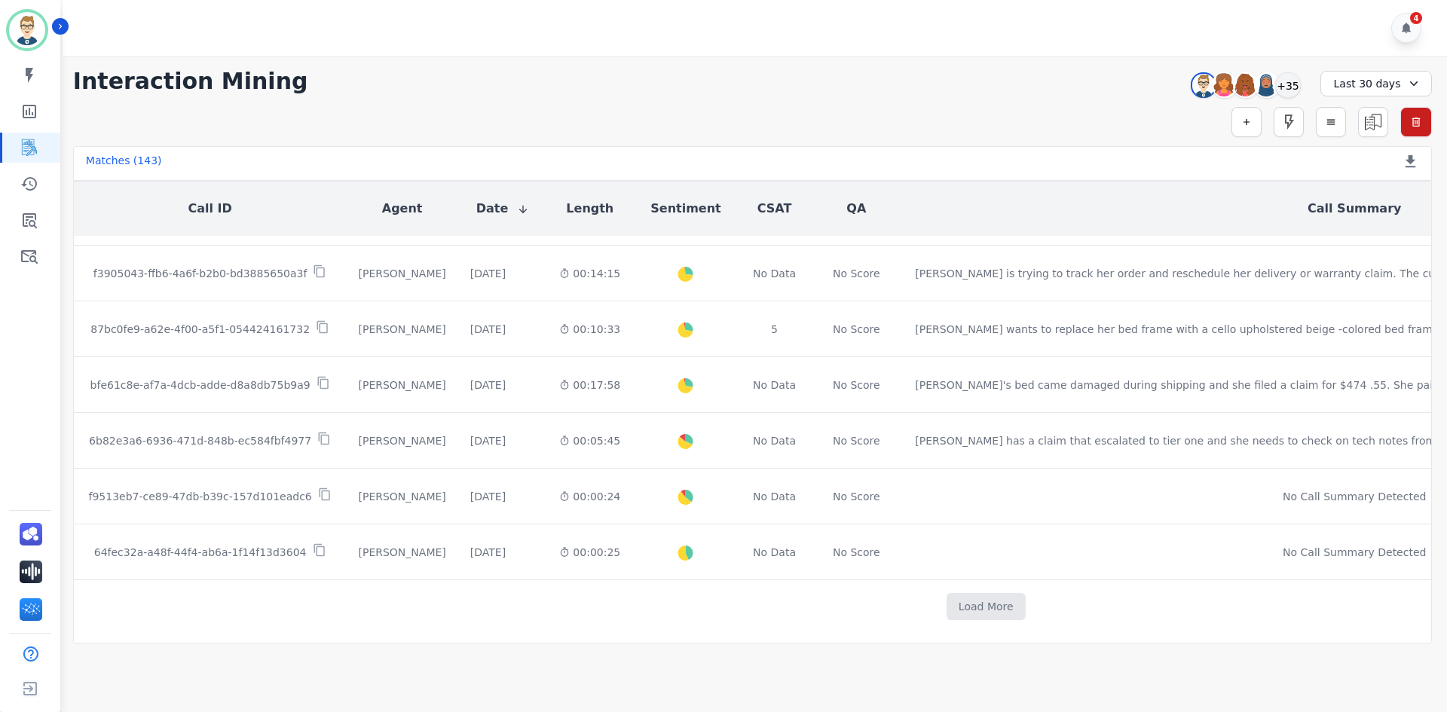
click at [947, 593] on button "Load More" at bounding box center [986, 606] width 79 height 27
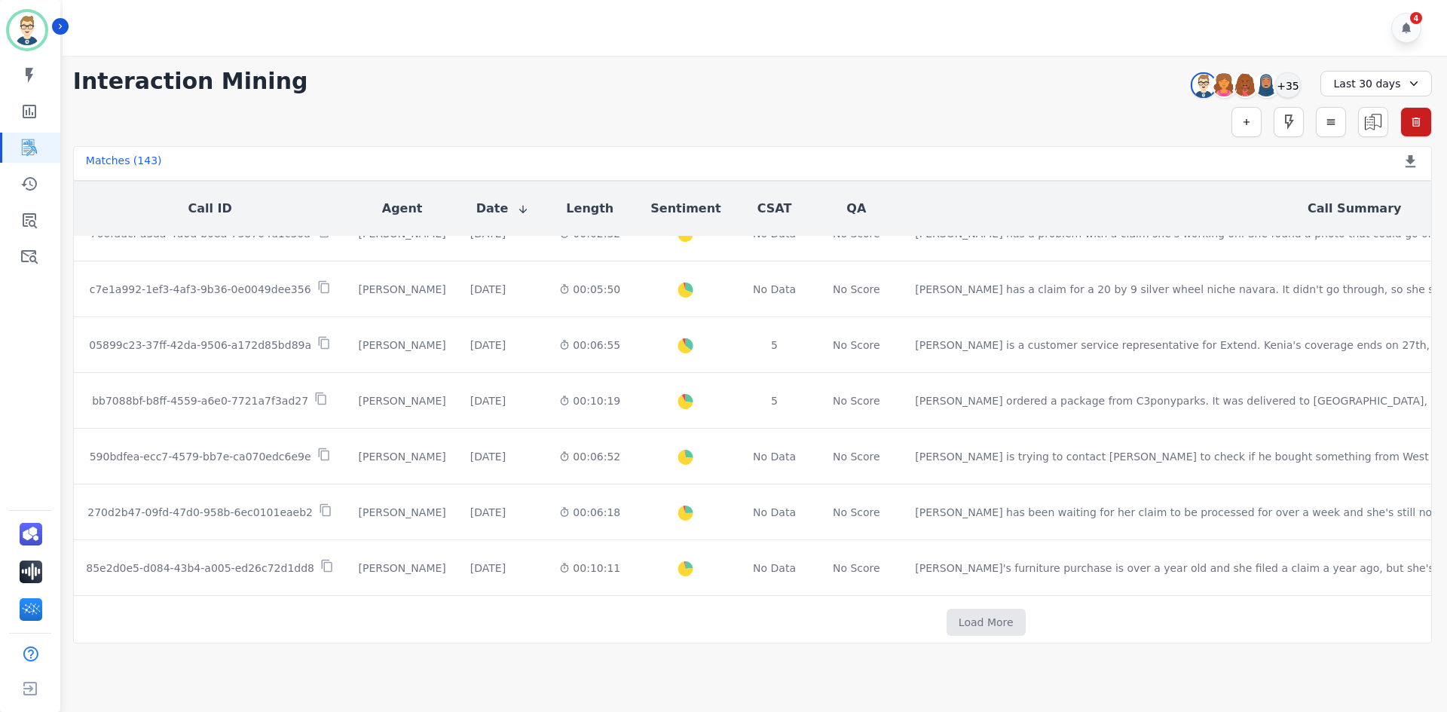
scroll to position [6354, 0]
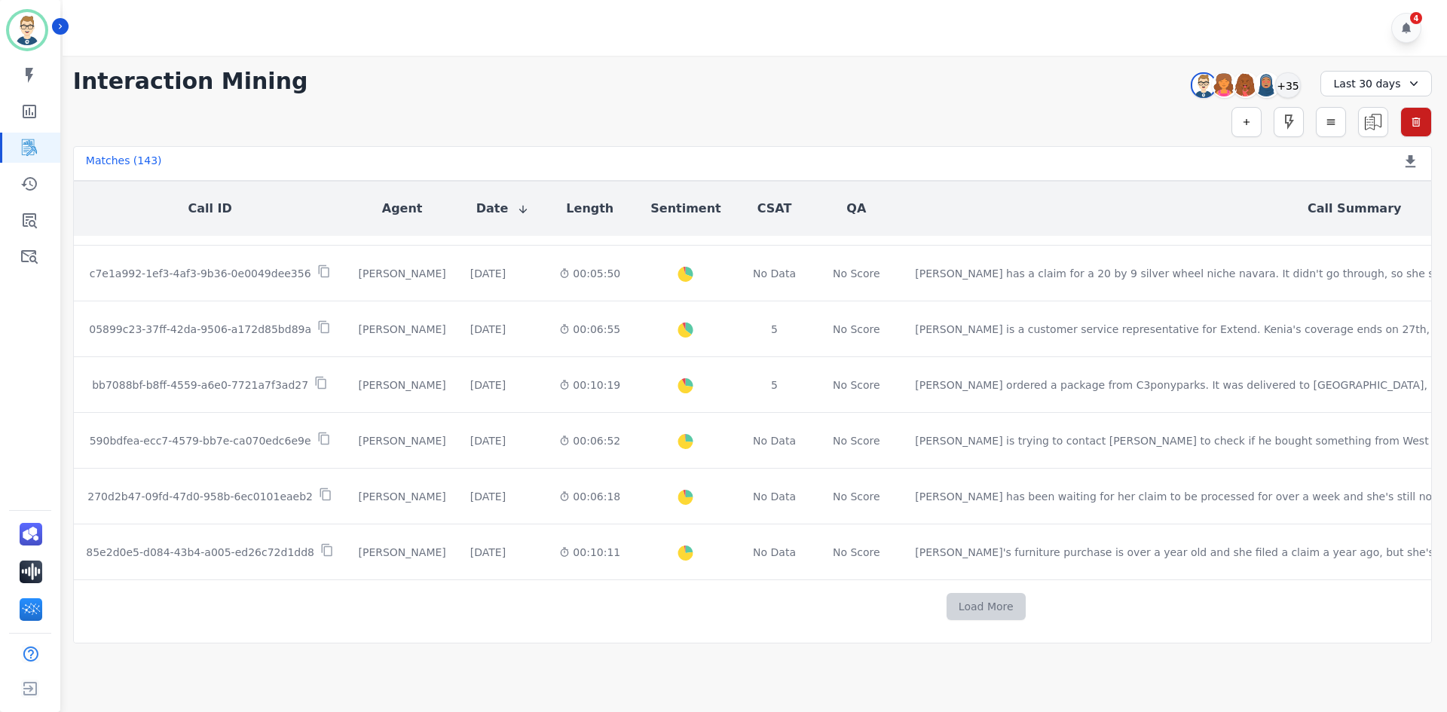
click at [947, 597] on button "Load More" at bounding box center [986, 606] width 79 height 27
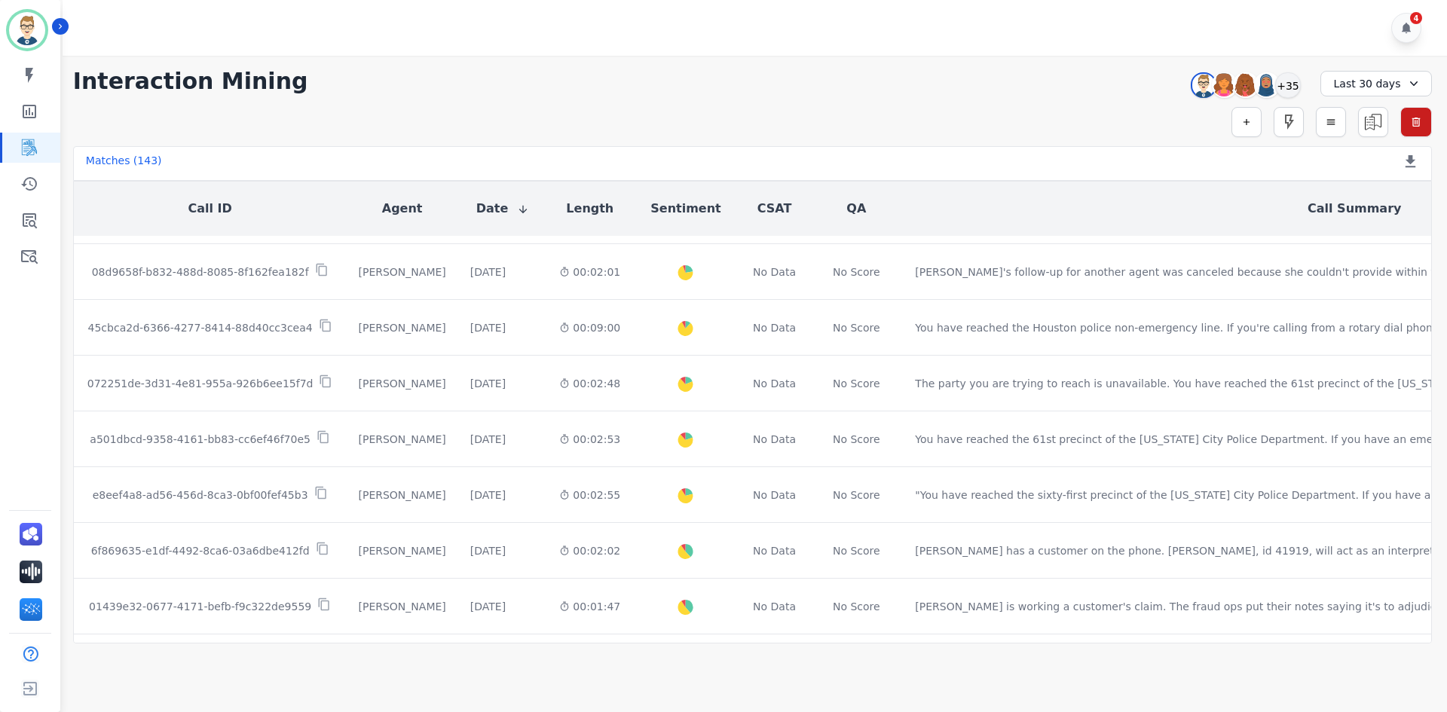
scroll to position [7469, 0]
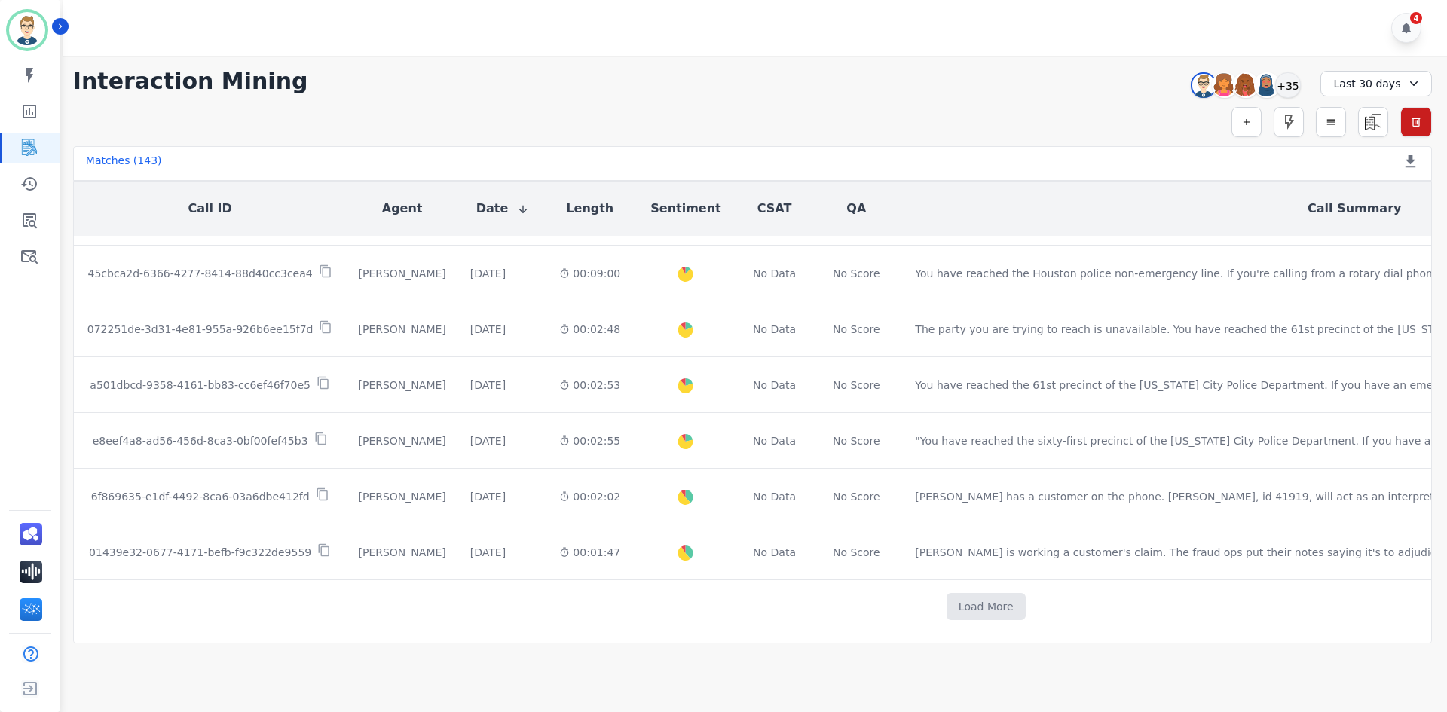
click at [947, 596] on button "Load More" at bounding box center [986, 606] width 79 height 27
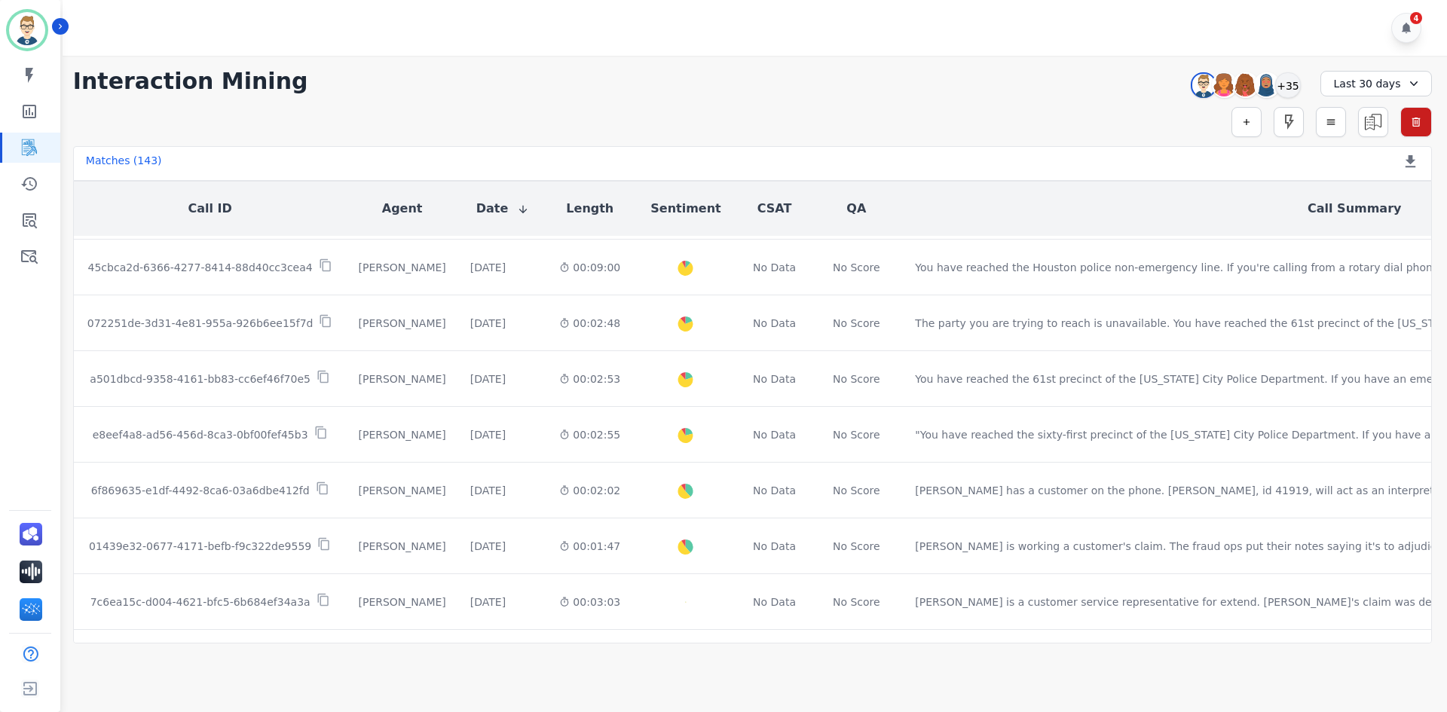
scroll to position [7636, 0]
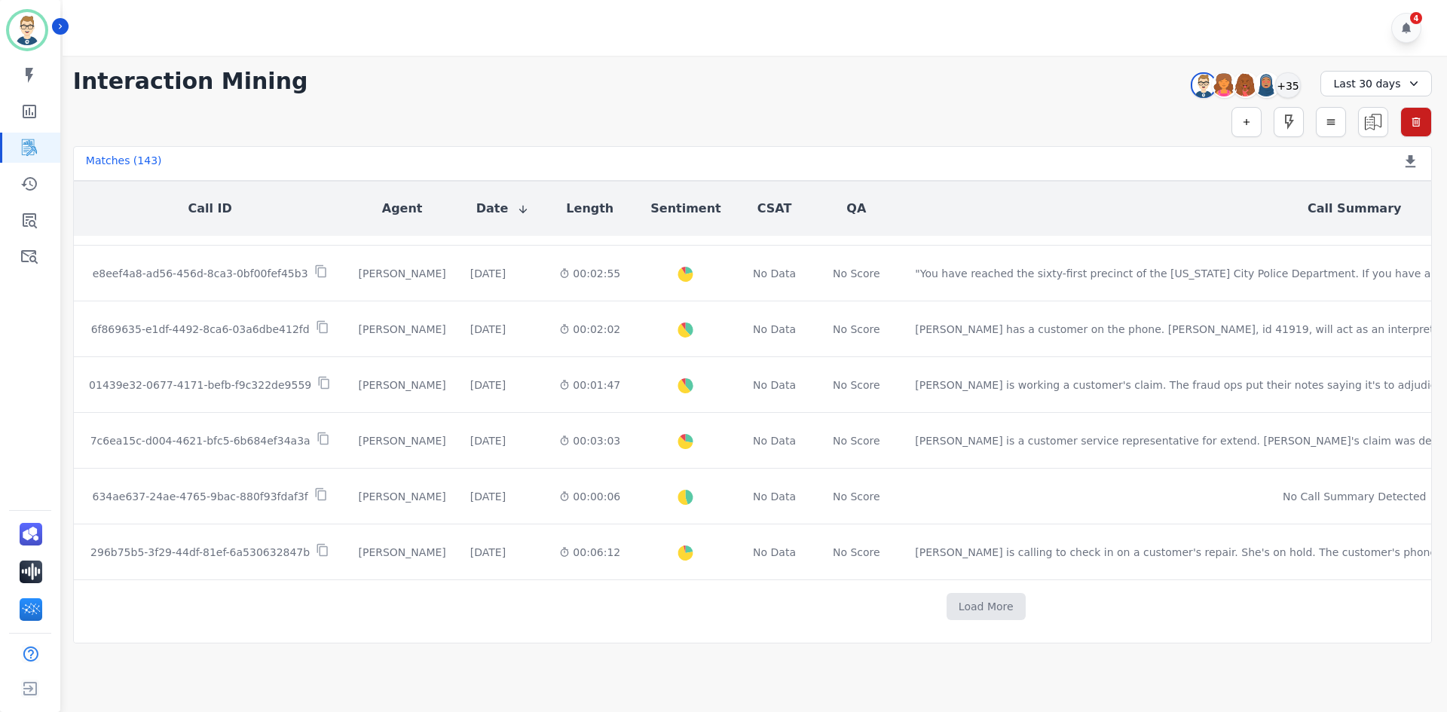
click at [947, 596] on button "Load More" at bounding box center [986, 606] width 79 height 27
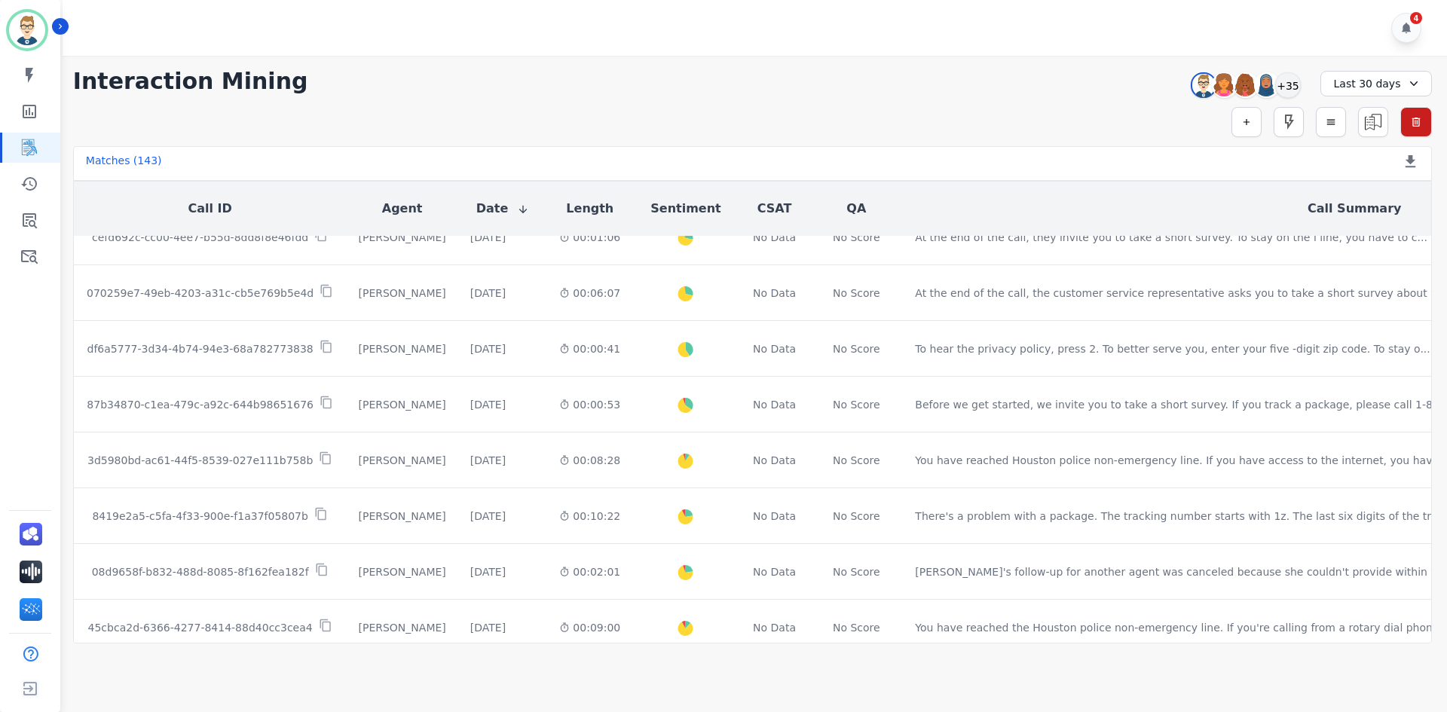
scroll to position [6581, 0]
